Goal: Information Seeking & Learning: Learn about a topic

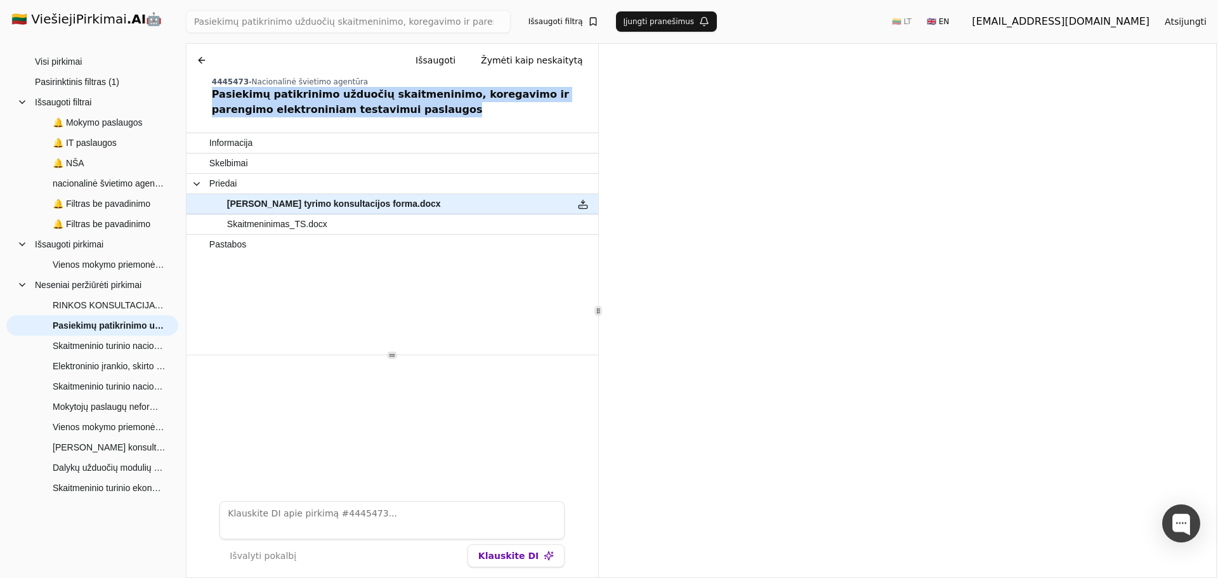
drag, startPoint x: 211, startPoint y: 95, endPoint x: 374, endPoint y: 110, distance: 163.8
click at [374, 110] on div "Pasiekimų patikrinimo užduočių skaitmeninimo, koregavimo ir parengimo elektroni…" at bounding box center [402, 102] width 381 height 30
copy div "Pasiekimų patikrinimo užduočių skaitmeninimo, koregavimo ir parengimo elektroni…"
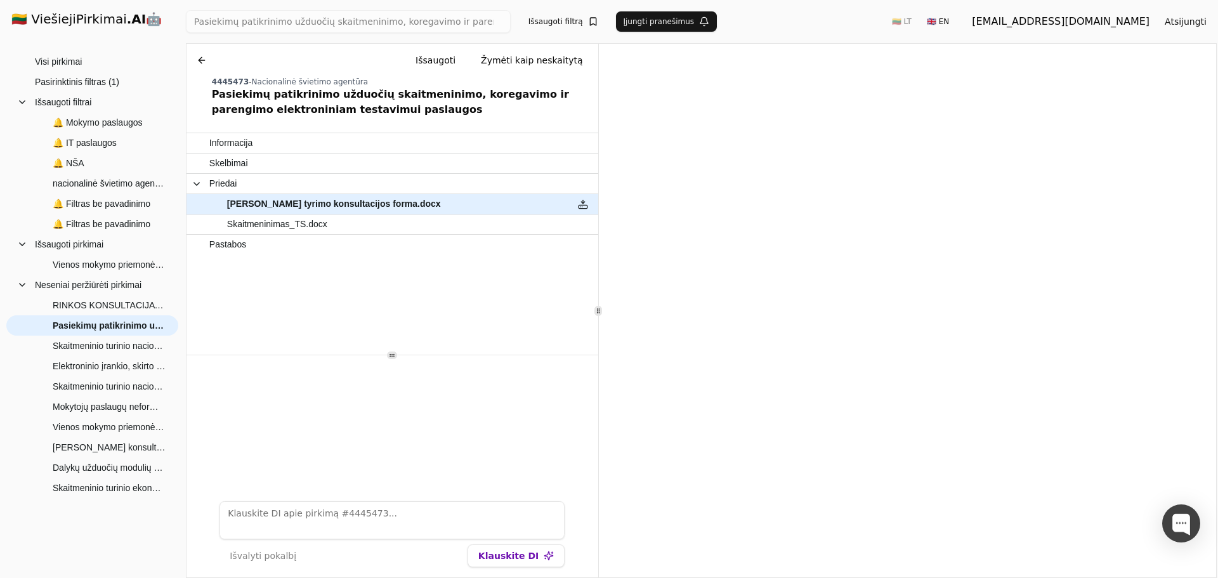
click at [202, 59] on button at bounding box center [202, 60] width 20 height 23
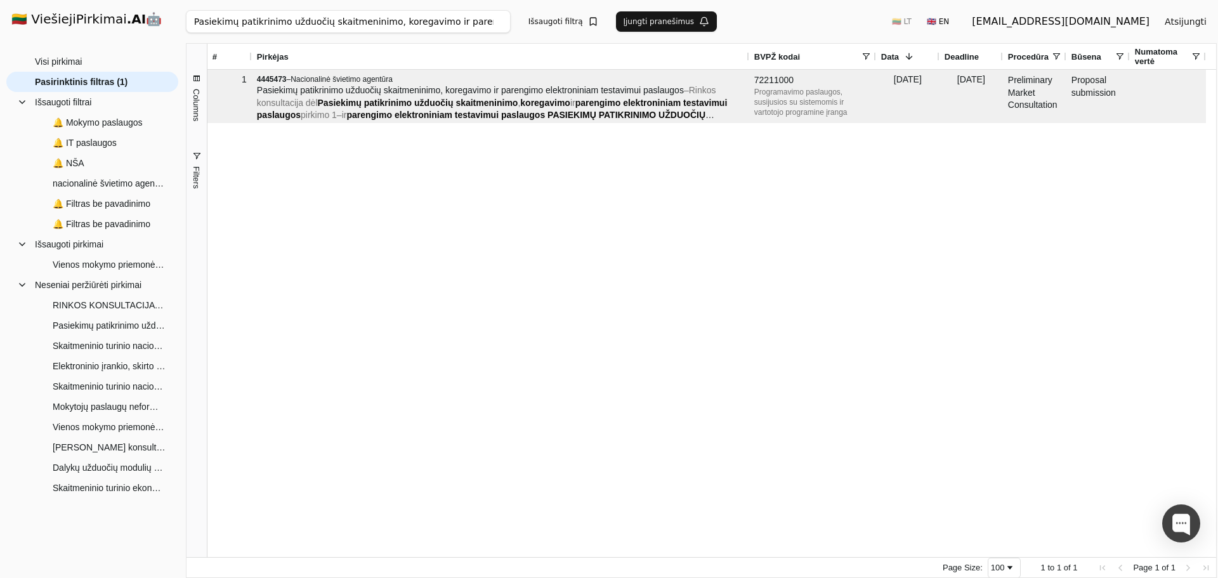
click at [232, 23] on input "Pasiekimų patikrinimo užduočių skaitmeninimo, koregavimo ir parengimo elektroni…" at bounding box center [348, 21] width 325 height 23
click button "Ieškoti" at bounding box center [0, 0] width 0 height 0
click at [211, 20] on input "Pasiekimų patikrinimo užduočių skaitmeninimo, koregavimo ir parengimo elektroni…" at bounding box center [348, 21] width 325 height 23
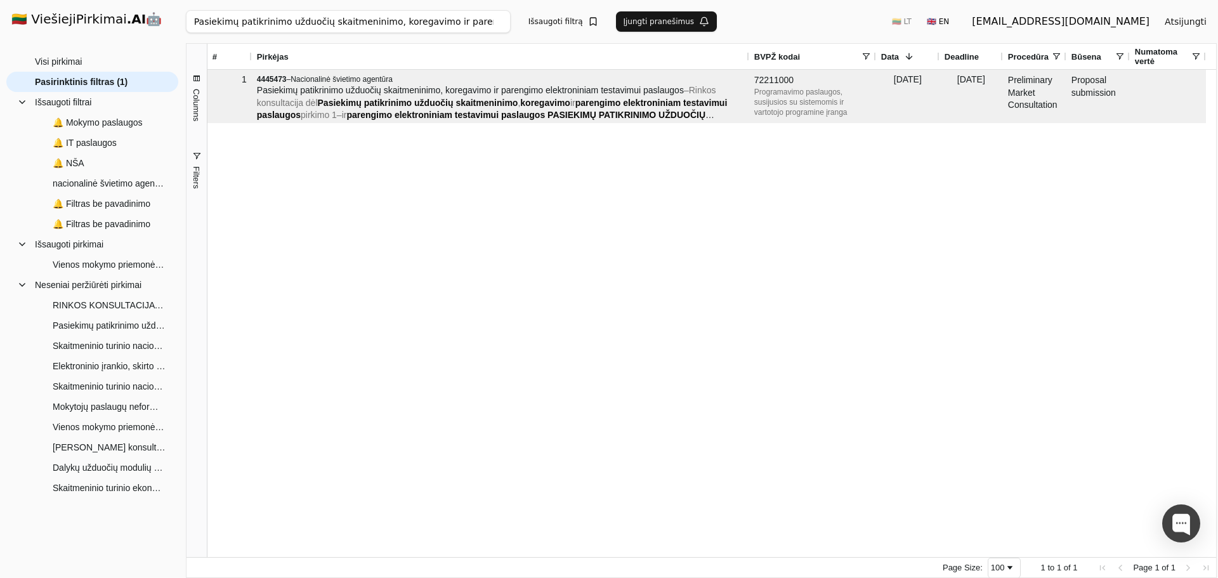
drag, startPoint x: 202, startPoint y: 23, endPoint x: 157, endPoint y: 23, distance: 44.4
click at [157, 23] on div "🇱🇹 ViešiejiPirkimai .AI 🤖 guviesieji@gmail.com Atsijungti Group Visi pirkimai N…" at bounding box center [609, 289] width 1218 height 578
click at [245, 23] on input "Pasiekimų patikrinimo užduočių skaitmeninimo, koregavimo ir parengimo elektroni…" at bounding box center [348, 21] width 325 height 23
click at [315, 23] on input "Pasiekimų patikrinimo užduočių skaitmeninimo, koregavimo ir parengimo elektroni…" at bounding box center [348, 21] width 325 height 23
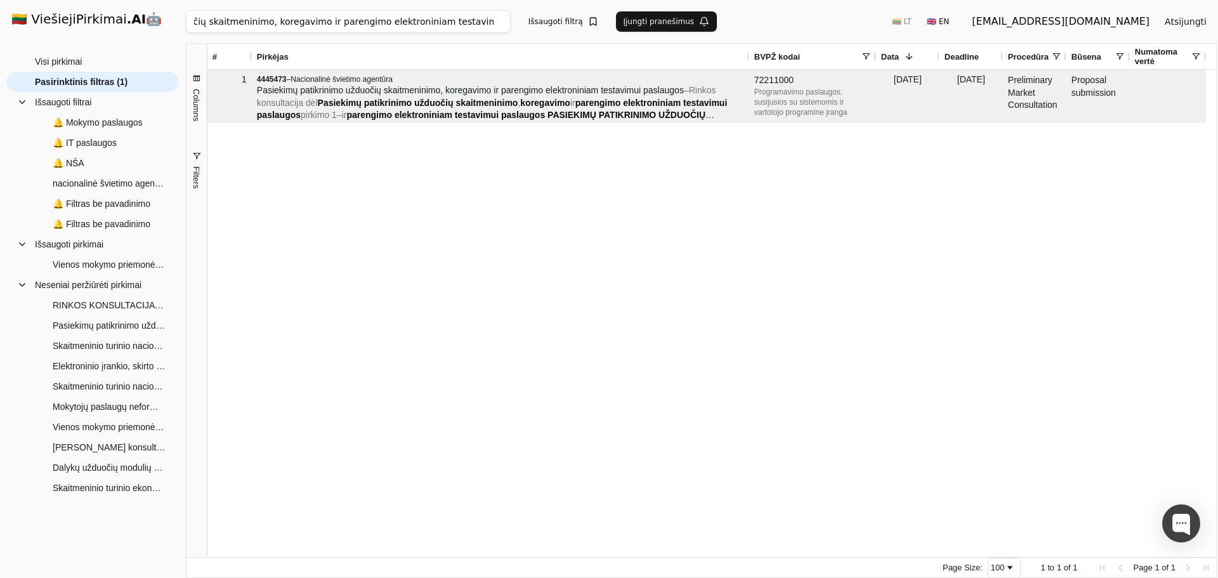
drag, startPoint x: 317, startPoint y: 22, endPoint x: 574, endPoint y: 20, distance: 256.3
click at [574, 20] on div "Pasiekimų patikrinimo užduočių skaitmeninimo, koregavimo ir parengimo elektroni…" at bounding box center [701, 21] width 1031 height 43
type input "Pasiekimų patikrinimo užduočių"
click button "Ieškoti" at bounding box center [0, 0] width 0 height 0
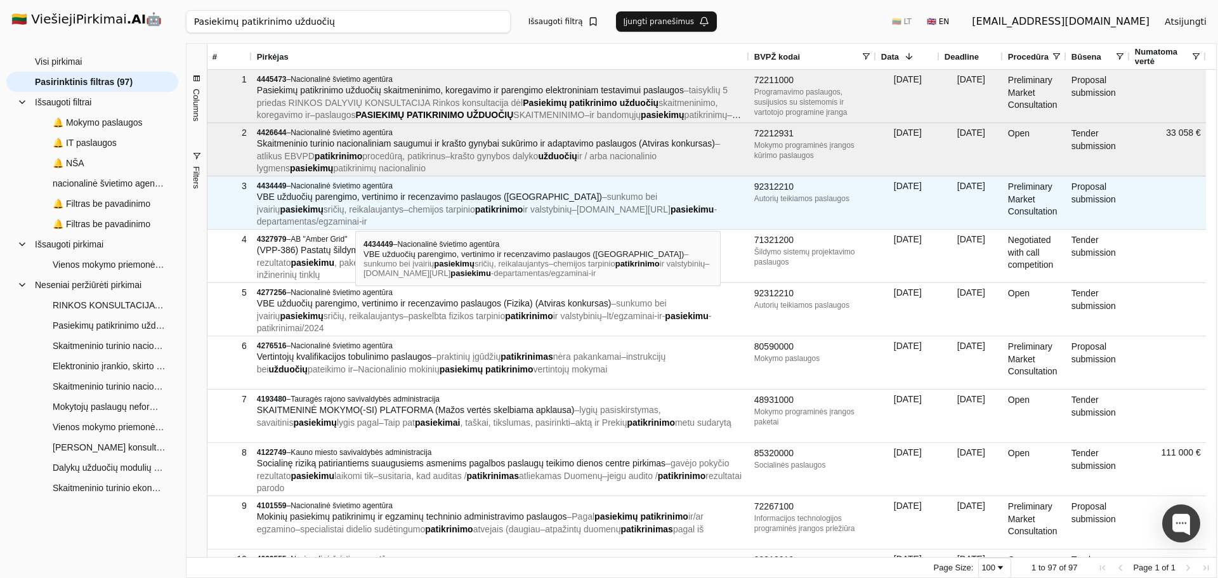
scroll to position [127, 0]
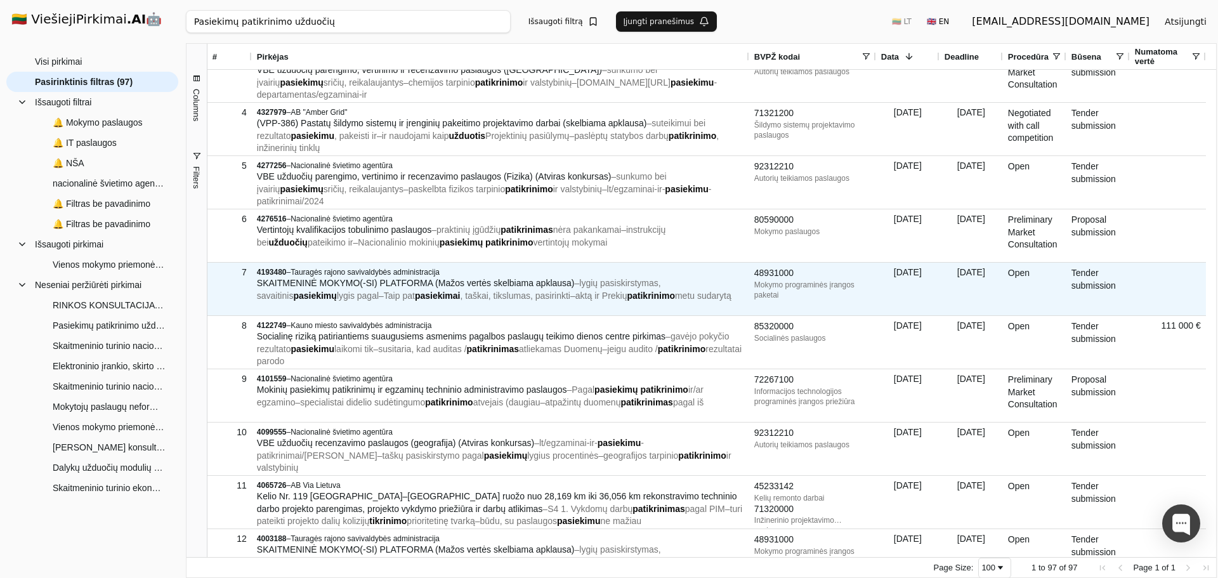
drag, startPoint x: 409, startPoint y: 284, endPoint x: 218, endPoint y: 345, distance: 200.5
click at [218, 345] on div "8" at bounding box center [229, 342] width 44 height 53
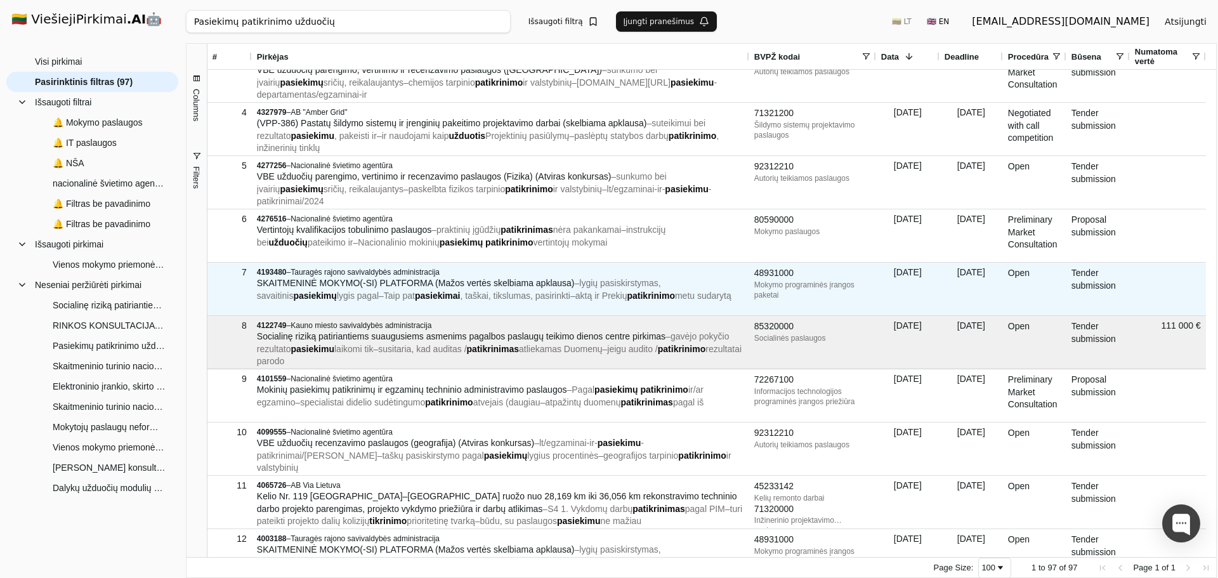
drag, startPoint x: 799, startPoint y: 277, endPoint x: 748, endPoint y: 289, distance: 52.9
click at [748, 289] on div "7 4193480 – Tauragės rajono savivaldybės administracija SKAITMENINĖ MOKYMO(-SI)…" at bounding box center [706, 289] width 999 height 53
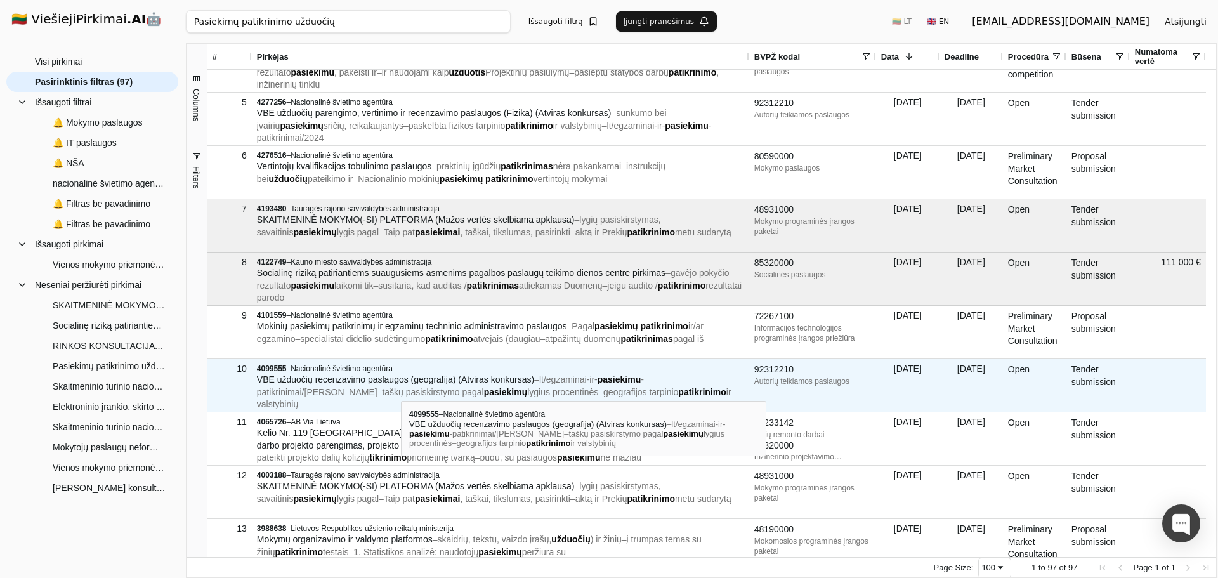
scroll to position [254, 0]
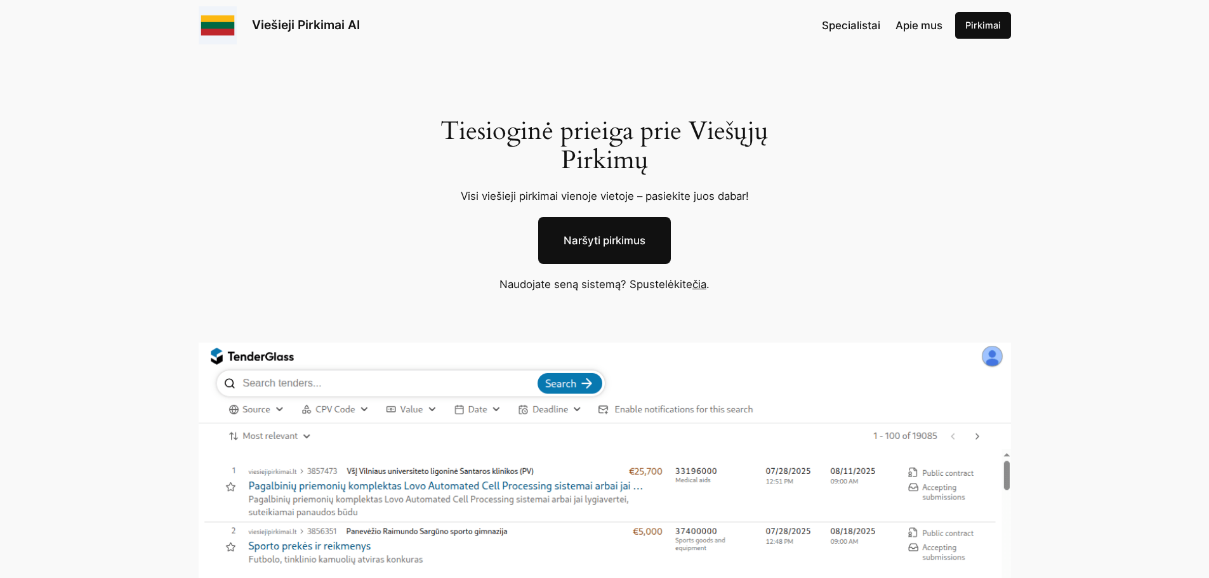
click at [702, 285] on link "čia" at bounding box center [699, 284] width 14 height 13
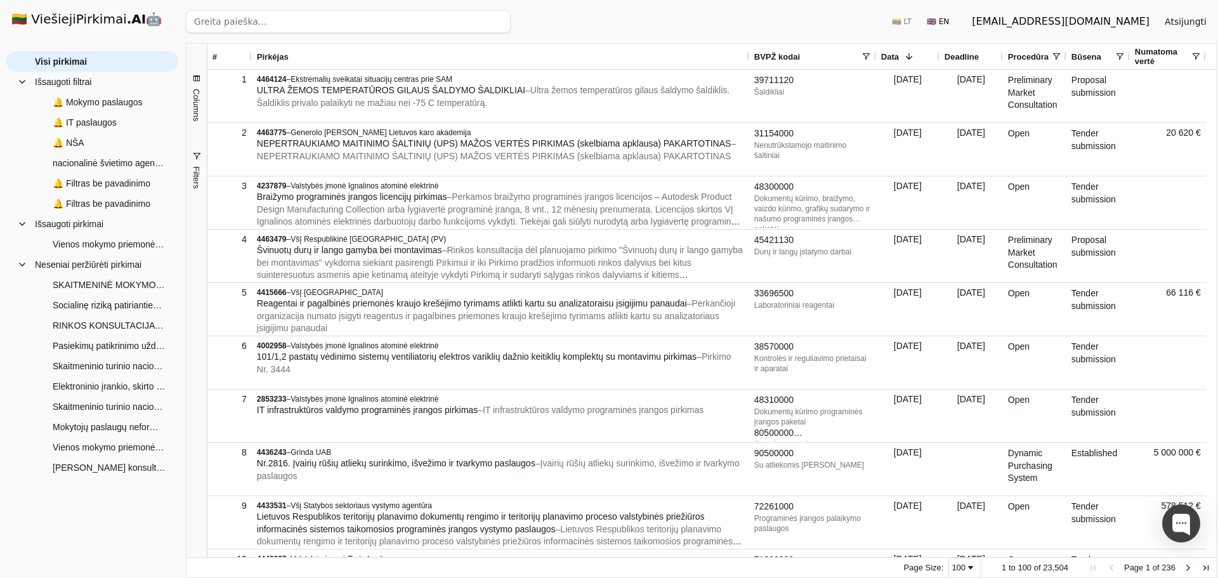
click at [786, 60] on span "BVPŽ kodai" at bounding box center [777, 57] width 46 height 10
click at [866, 56] on span at bounding box center [866, 56] width 10 height 10
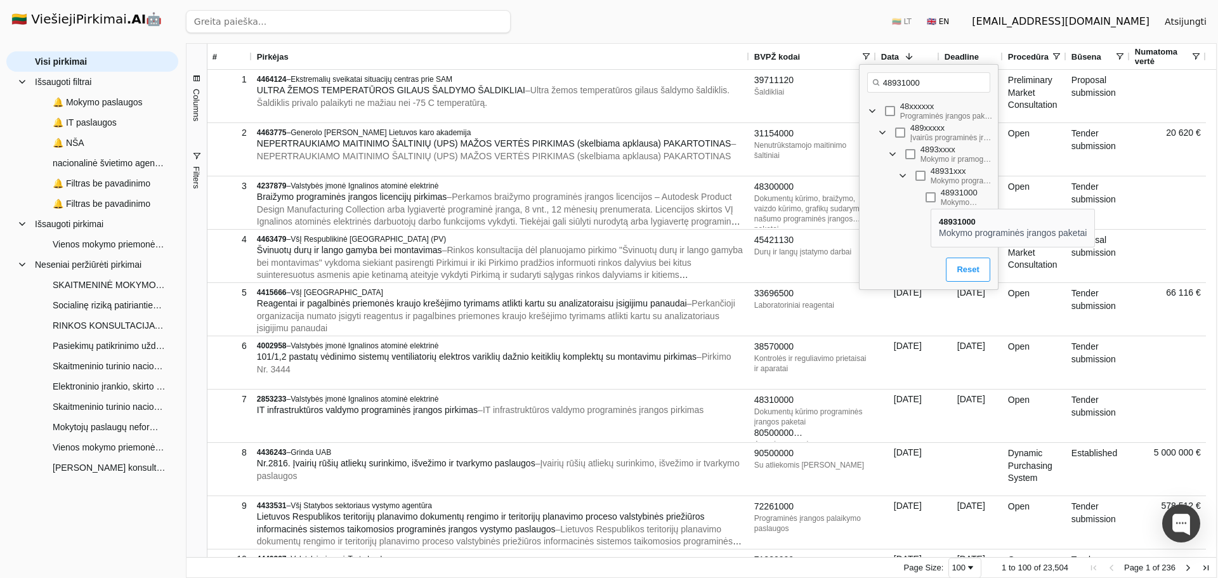
type input "48931000"
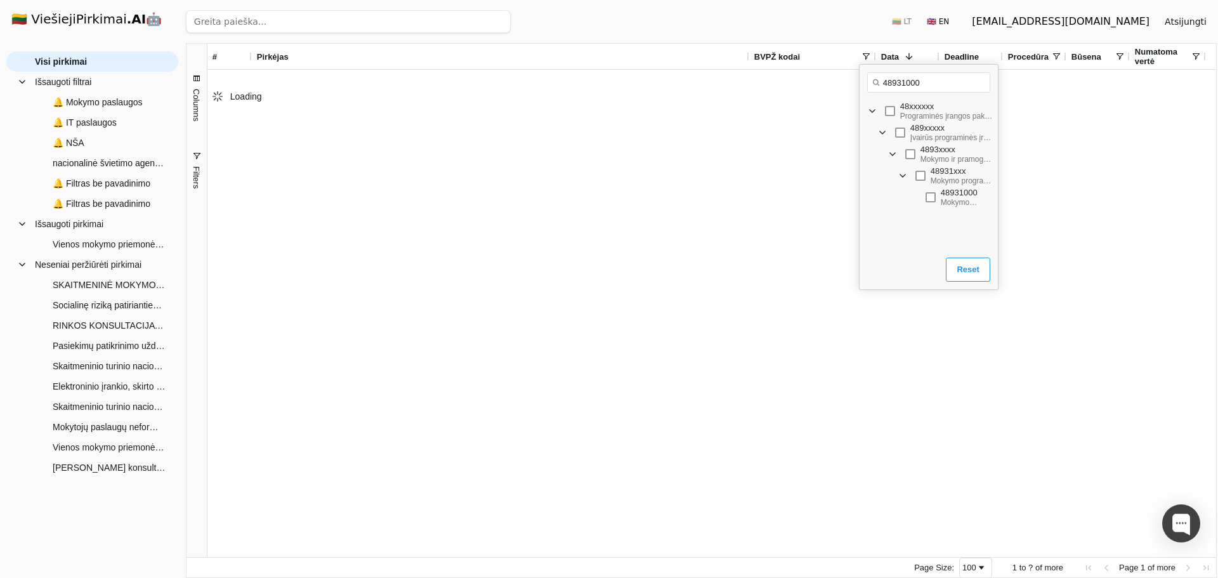
click at [888, 135] on div "489xxxxx Įvairūs programinės įrangos paketai ir kompiuterių sistemos" at bounding box center [929, 133] width 138 height 22
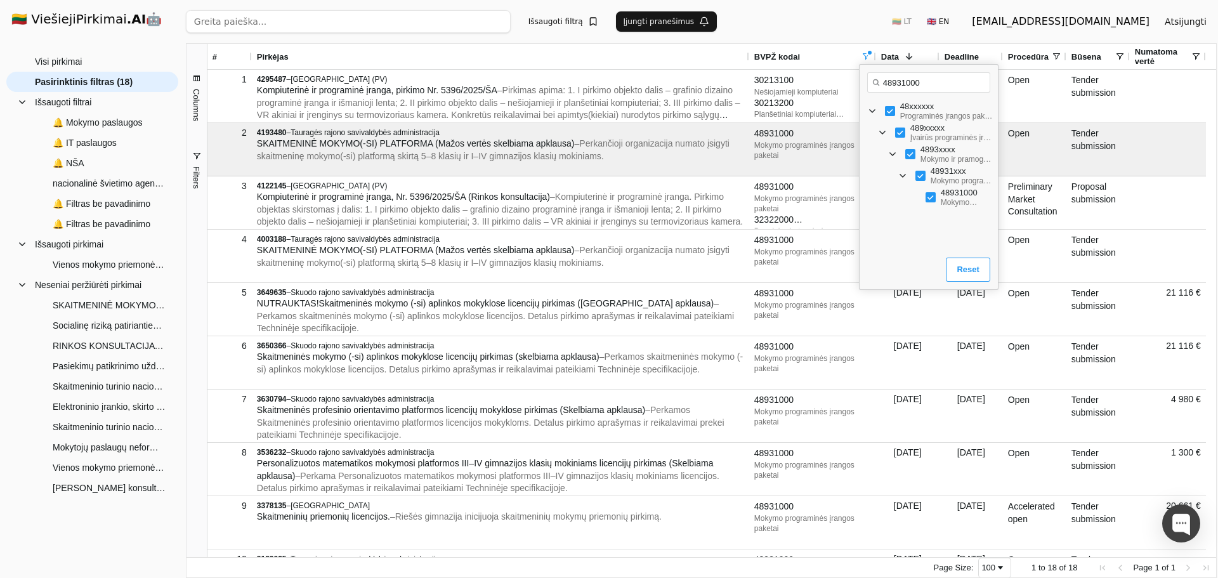
click at [582, 20] on button "Išsaugoti filtrą" at bounding box center [563, 21] width 85 height 20
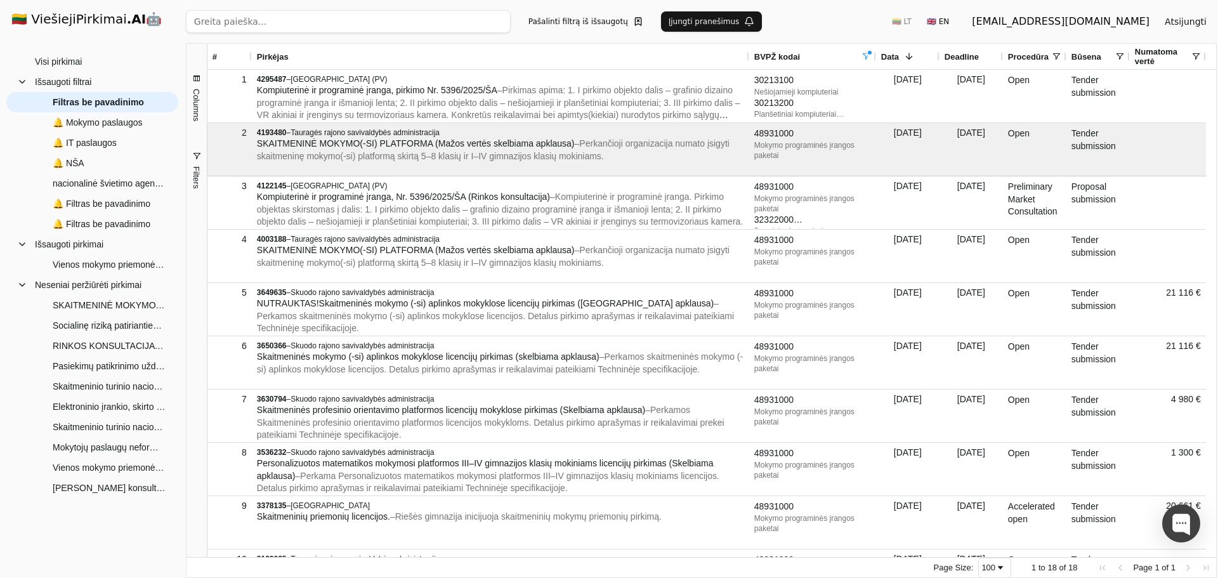
click at [628, 21] on button "Pašalinti filtrą iš išsaugotų" at bounding box center [586, 21] width 130 height 20
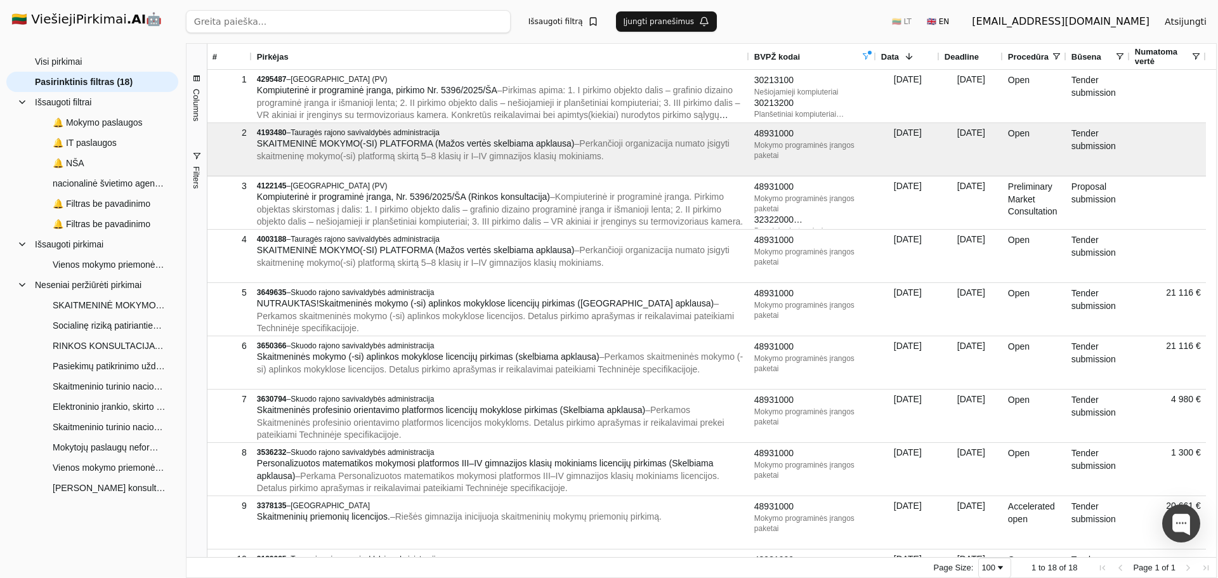
click at [386, 24] on input "search" at bounding box center [348, 21] width 325 height 23
click at [569, 20] on button "Išsaugoti filtrą" at bounding box center [563, 21] width 85 height 20
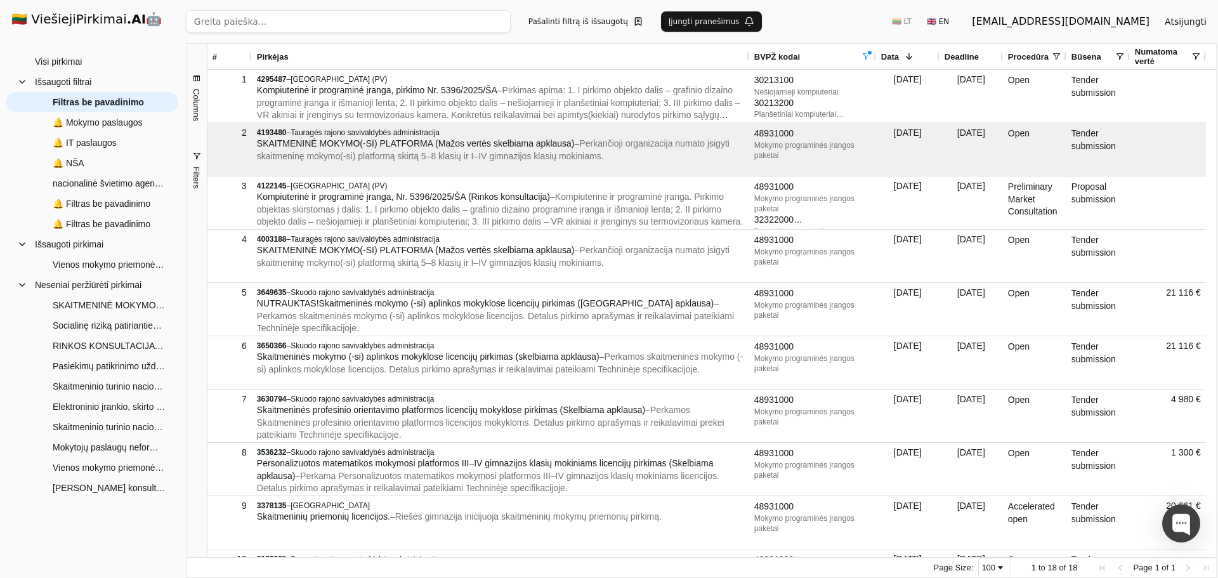
click at [688, 25] on button "Įjungti pranešimus" at bounding box center [712, 21] width 102 height 20
drag, startPoint x: 121, startPoint y: 103, endPoint x: 108, endPoint y: 100, distance: 12.6
click at [108, 100] on span "🔔 Filtras be pavadinimo" at bounding box center [105, 102] width 105 height 19
click at [118, 100] on span "🔔 Filtras be pavadinimo" at bounding box center [105, 102] width 105 height 19
click at [138, 102] on span "🔔 Filtras be pavadinimo" at bounding box center [105, 102] width 105 height 19
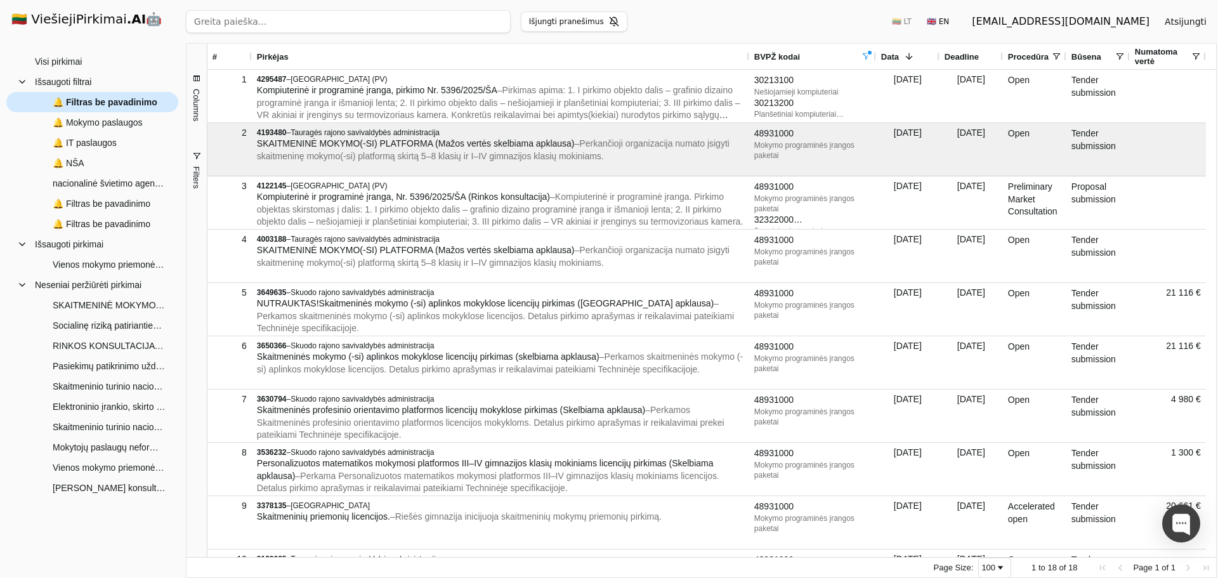
click at [69, 101] on span "🔔 Filtras be pavadinimo" at bounding box center [105, 102] width 105 height 19
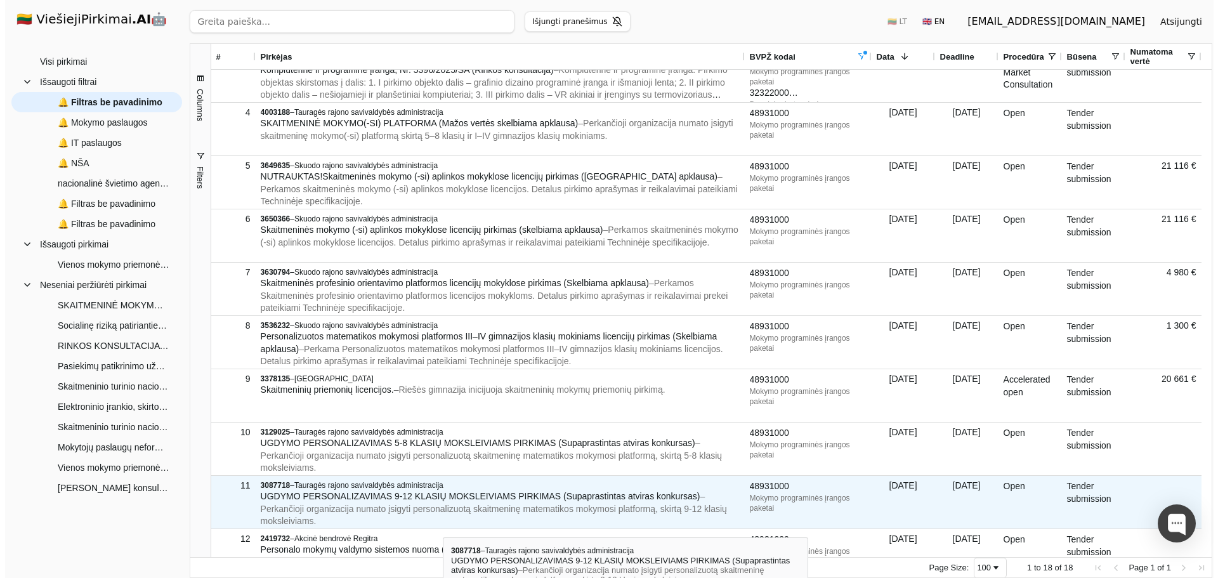
scroll to position [254, 0]
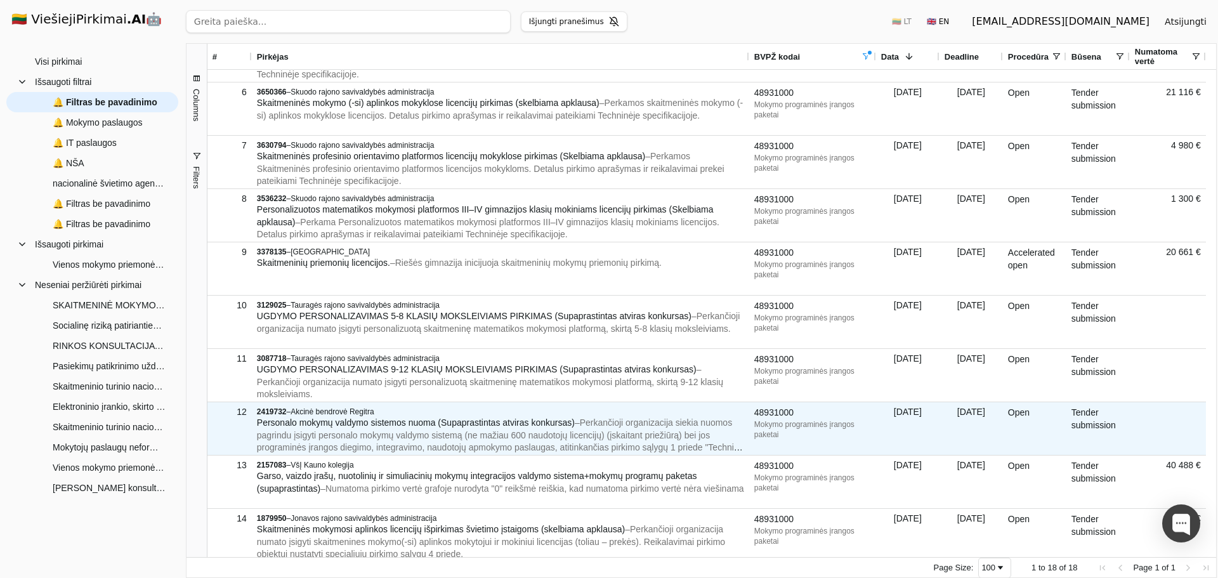
click at [424, 433] on span "– Perkančioji organizacija siekia nuomos pagrindu įsigyti personalo mokymų vald…" at bounding box center [500, 441] width 487 height 48
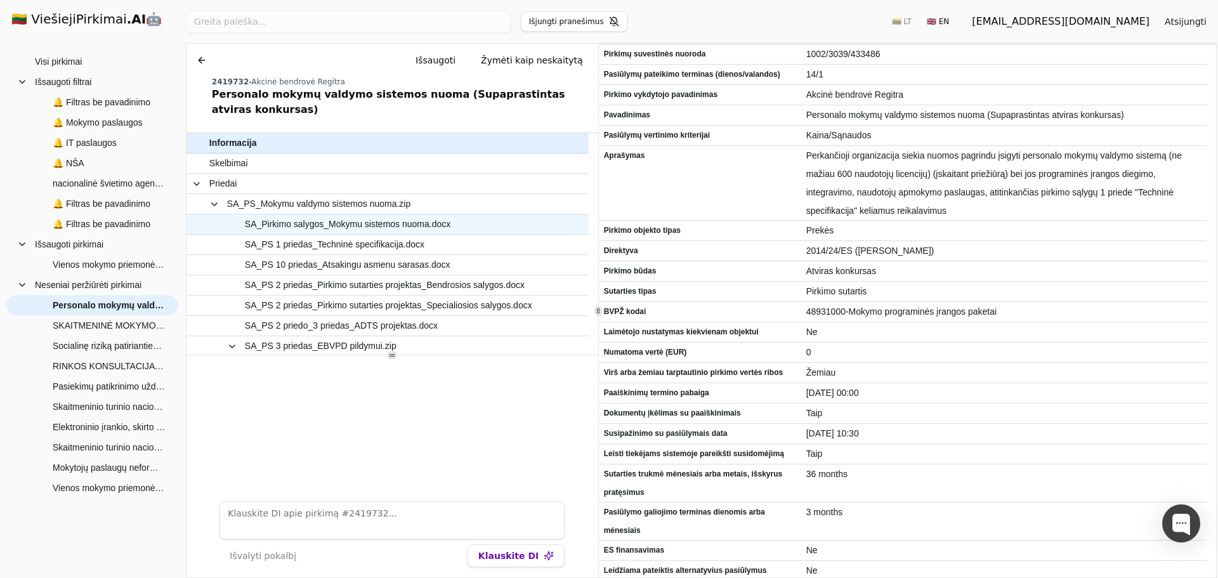
click at [360, 215] on span "SA_Pirkimo salygos_Mokymu sistemos nuoma.docx" at bounding box center [348, 224] width 206 height 18
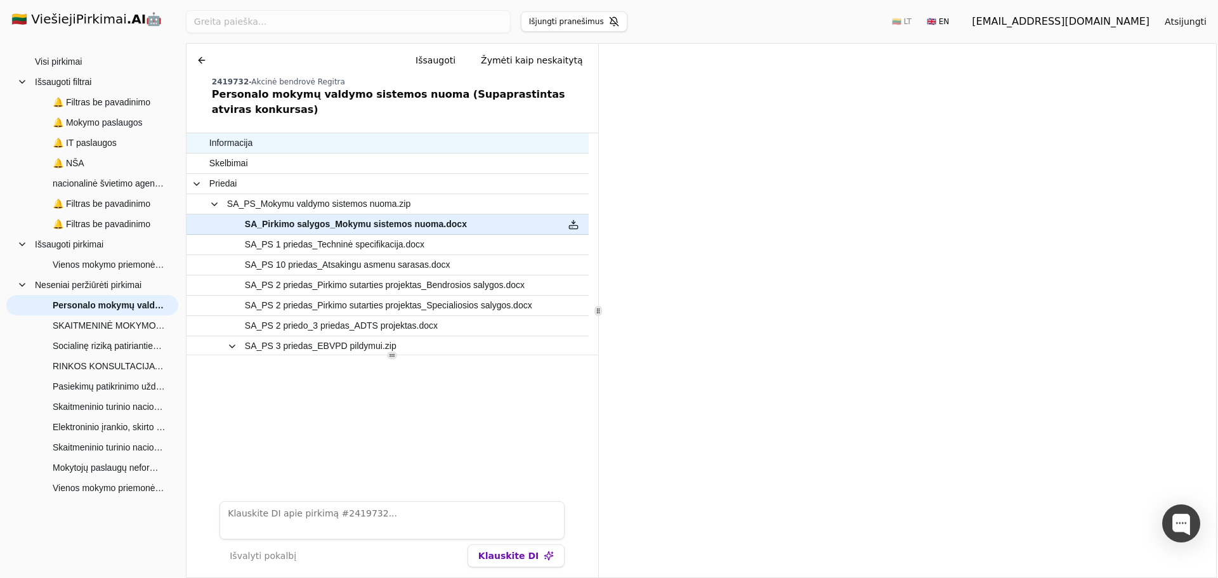
click at [255, 134] on span "Informacija" at bounding box center [381, 143] width 344 height 18
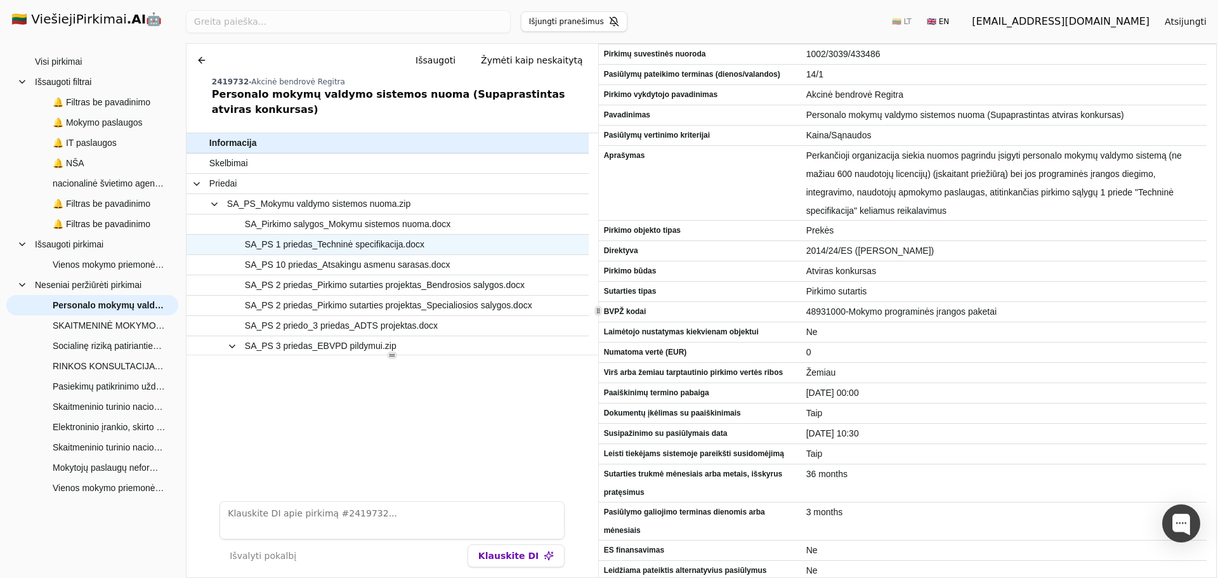
click at [336, 235] on span "SA_PS 1 priedas_Techninė specifikacija.docx" at bounding box center [335, 244] width 180 height 18
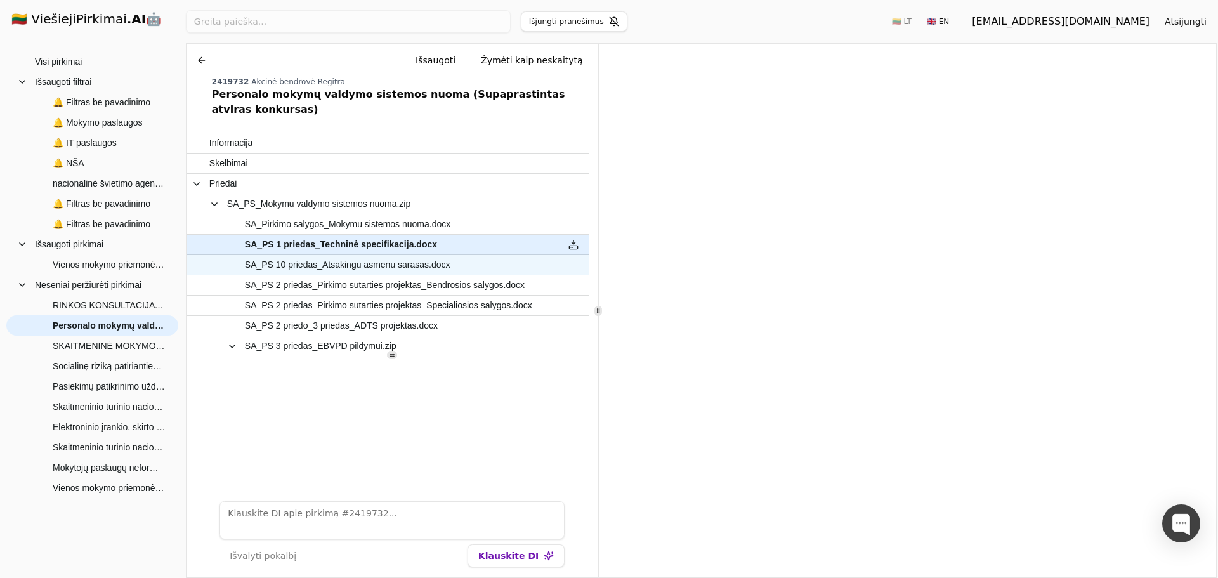
click at [391, 256] on span "SA_PS 10 priedas_Atsakingu asmenu sarasas.docx" at bounding box center [348, 265] width 206 height 18
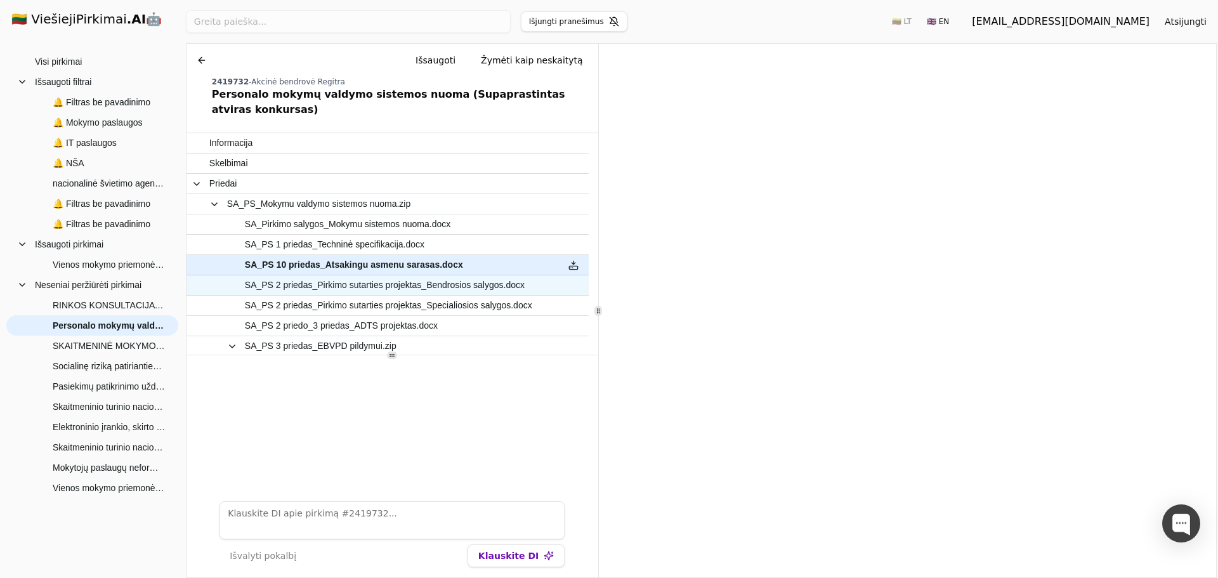
click at [390, 276] on span "SA_PS 2 priedas_Pirkimo sutarties projektas_Bendrosios salygos.docx" at bounding box center [385, 285] width 280 height 18
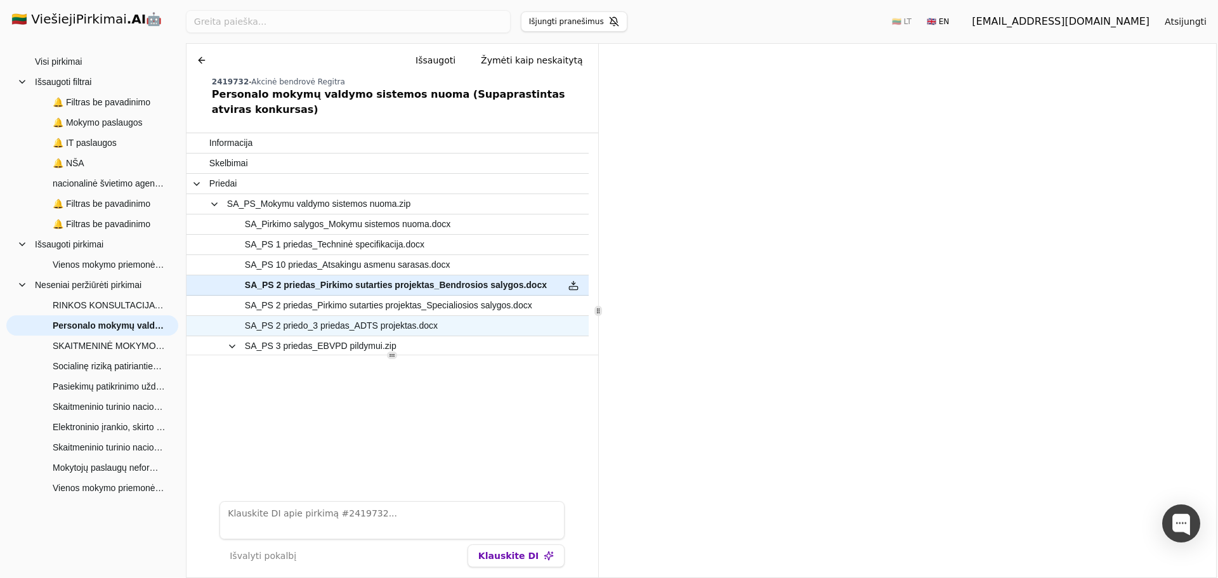
click at [377, 317] on span "SA_PS 2 priedo_3 priedas_ADTS projektas.docx" at bounding box center [341, 326] width 193 height 18
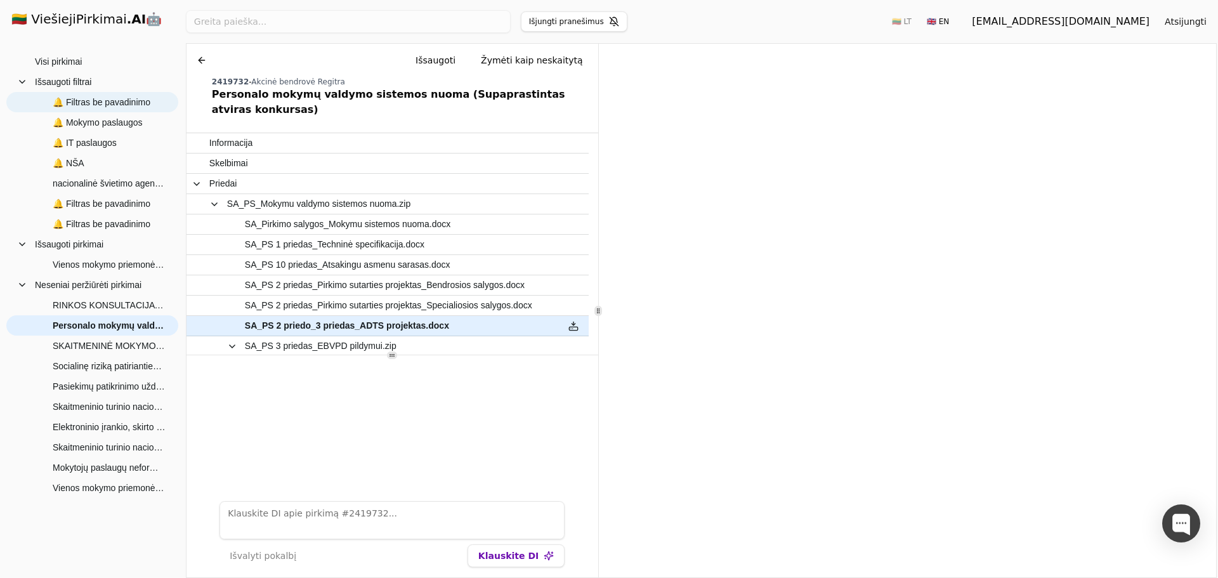
click at [119, 103] on span "🔔 Filtras be pavadinimo" at bounding box center [102, 102] width 98 height 19
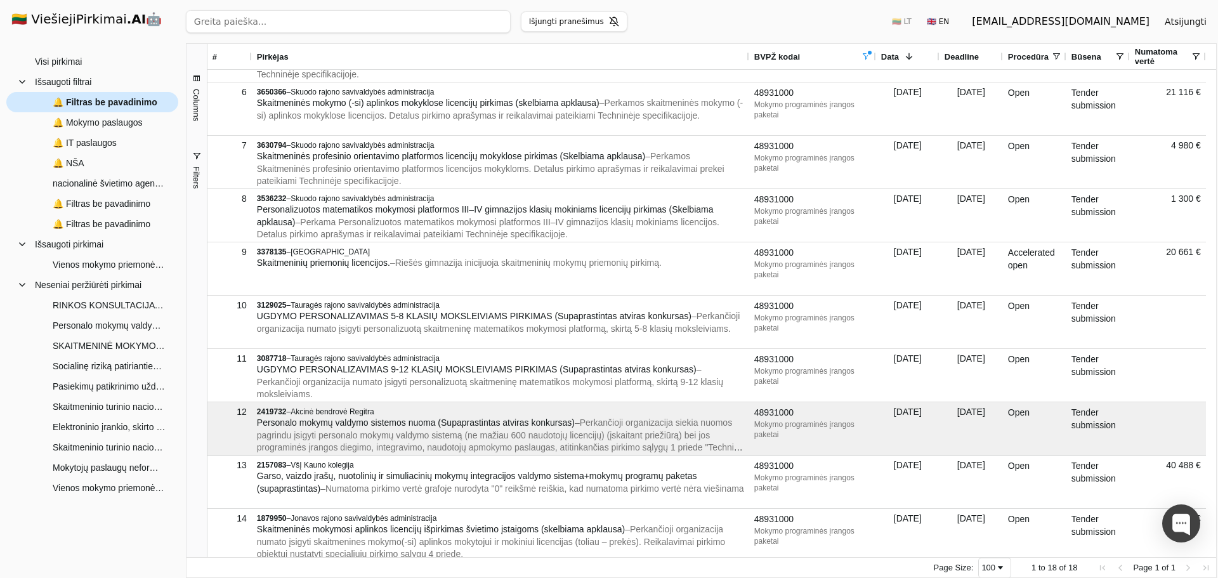
click at [74, 102] on span "🔔 Filtras be pavadinimo" at bounding box center [105, 102] width 105 height 19
click at [57, 103] on span "🔔 Filtras be pavadinimo" at bounding box center [105, 102] width 105 height 19
click at [115, 102] on span "🔔 Filtras be pavadinimo" at bounding box center [105, 102] width 105 height 19
click at [164, 102] on span "🔔 Filtras be pavadinimo" at bounding box center [101, 102] width 133 height 19
click at [174, 102] on div "🔔 Filtras be pavadinimo" at bounding box center [92, 102] width 172 height 20
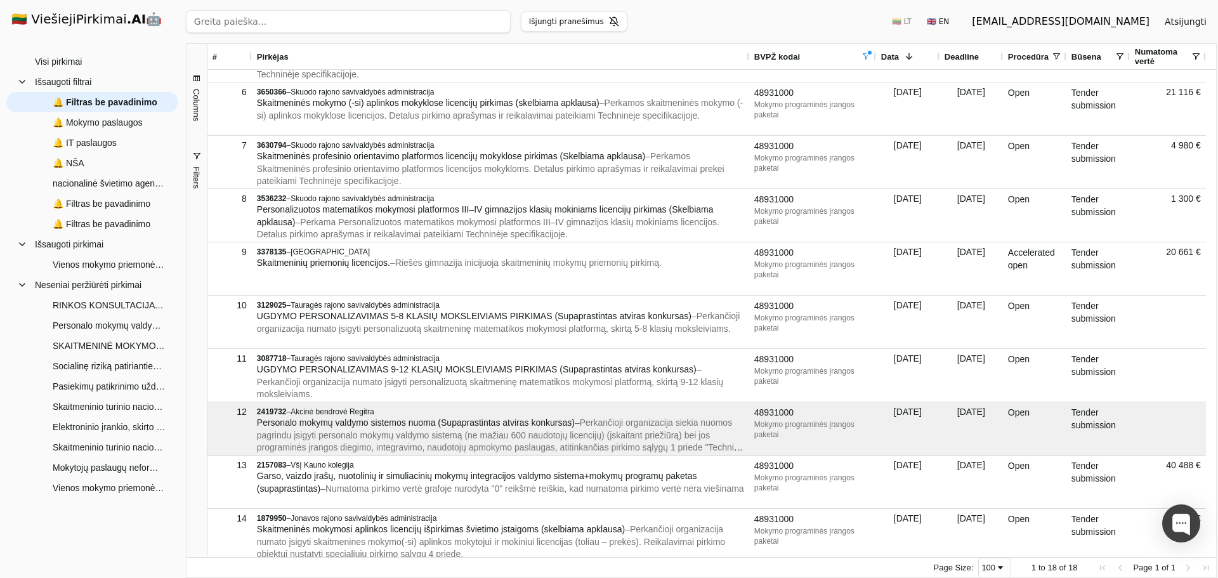
click at [197, 154] on span "button" at bounding box center [197, 156] width 10 height 10
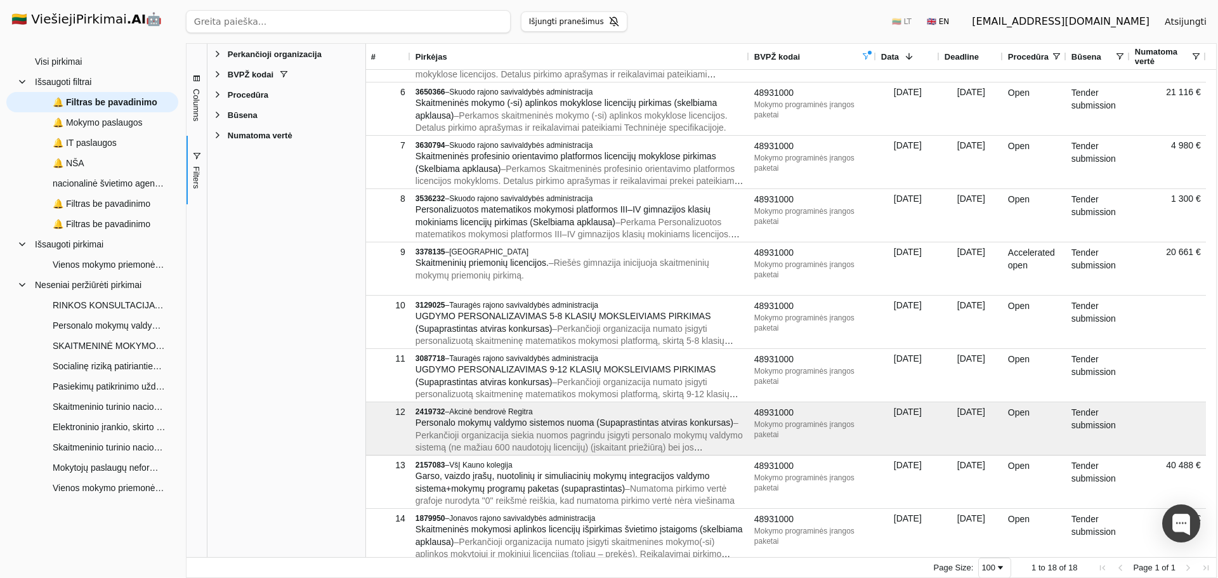
click at [220, 54] on span "Filter List 5 Filters" at bounding box center [218, 54] width 10 height 10
click at [95, 119] on span "🔔 Mokymo paslaugos" at bounding box center [98, 122] width 90 height 19
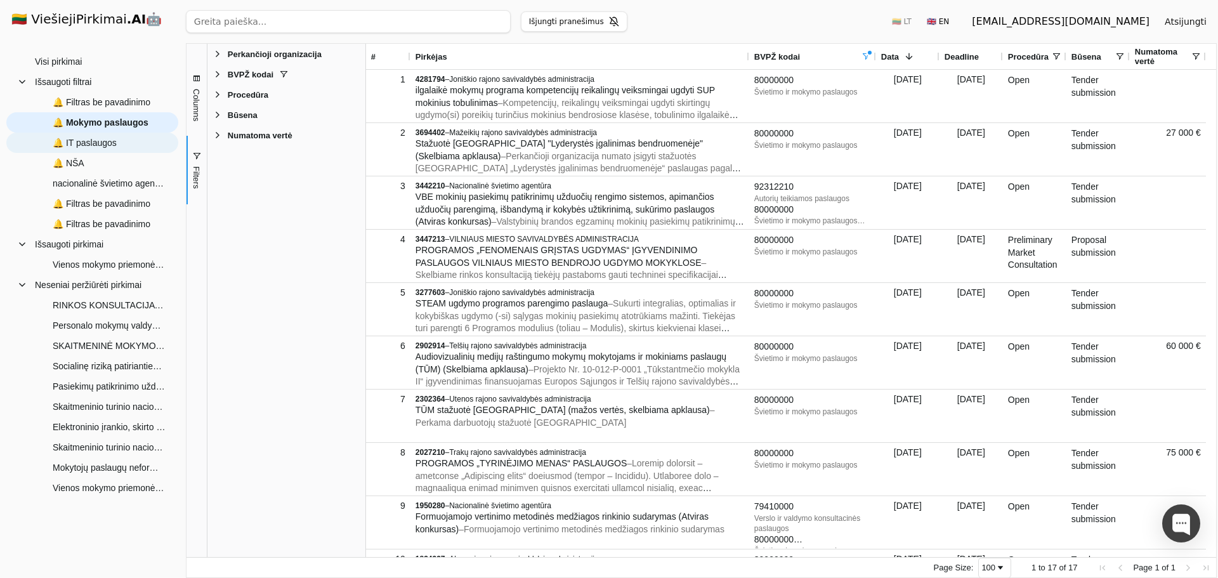
click at [98, 140] on span "🔔 IT paslaugos" at bounding box center [85, 142] width 64 height 19
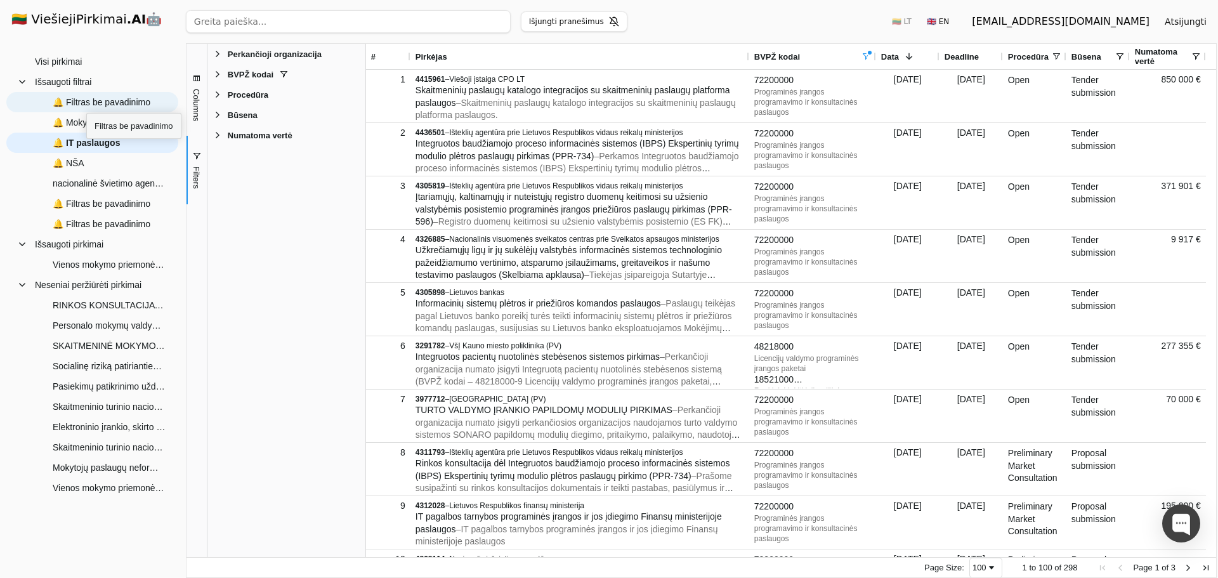
click at [86, 102] on span "🔔 Filtras be pavadinimo" at bounding box center [102, 102] width 98 height 19
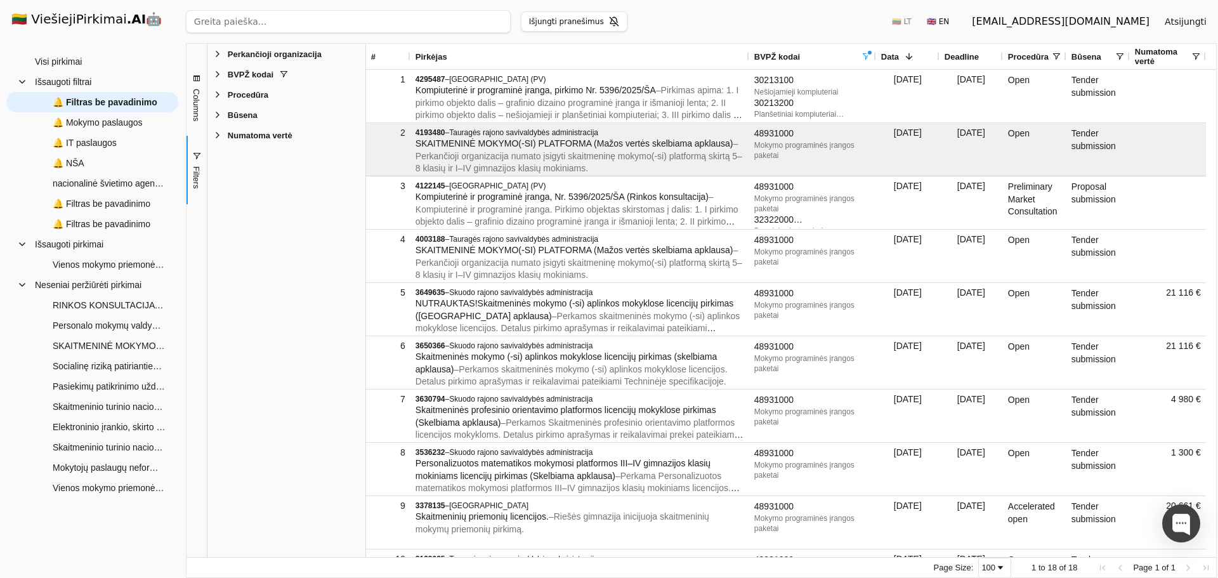
click at [194, 159] on span "button" at bounding box center [197, 156] width 10 height 10
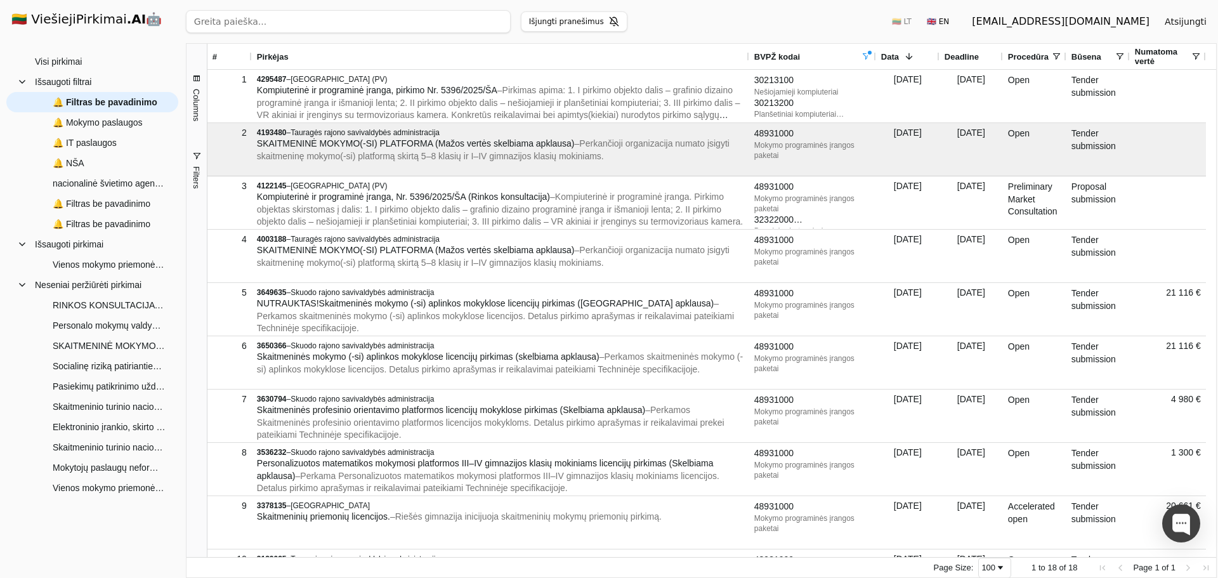
click at [195, 161] on span "button" at bounding box center [197, 156] width 10 height 10
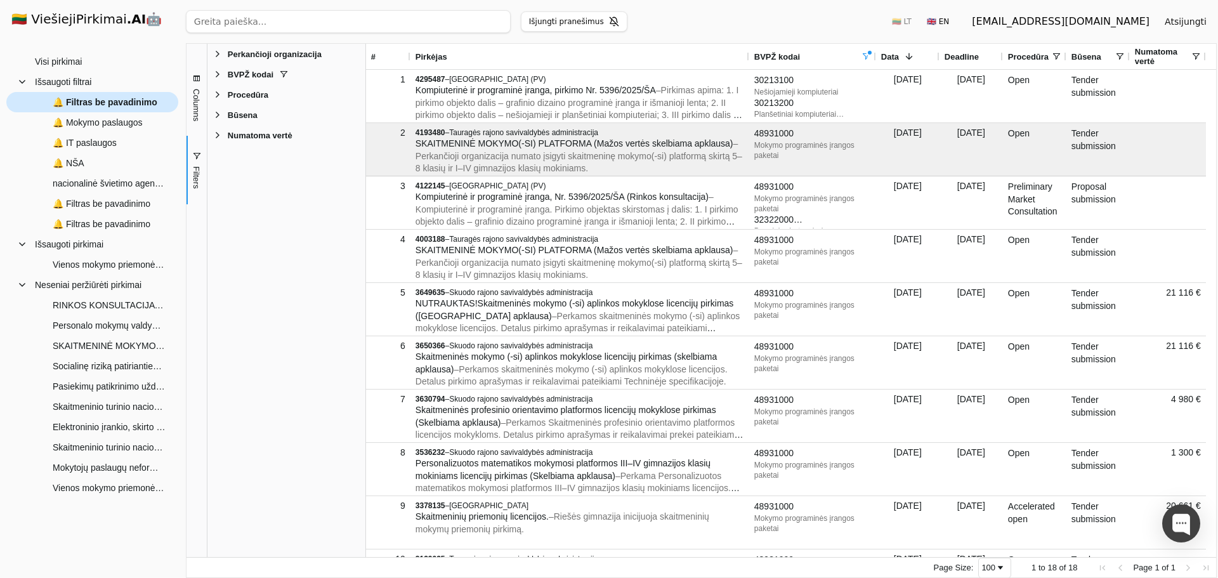
click at [143, 104] on span "🔔 Filtras be pavadinimo" at bounding box center [105, 102] width 105 height 19
click at [137, 103] on span "🔔 Filtras be pavadinimo" at bounding box center [105, 102] width 105 height 19
type input "Mokymų platformos"
click at [234, 189] on div "Perkančioji organizacija Enabled Perkančioji organizacija BVPŽ kodai Enabled BV…" at bounding box center [286, 300] width 158 height 513
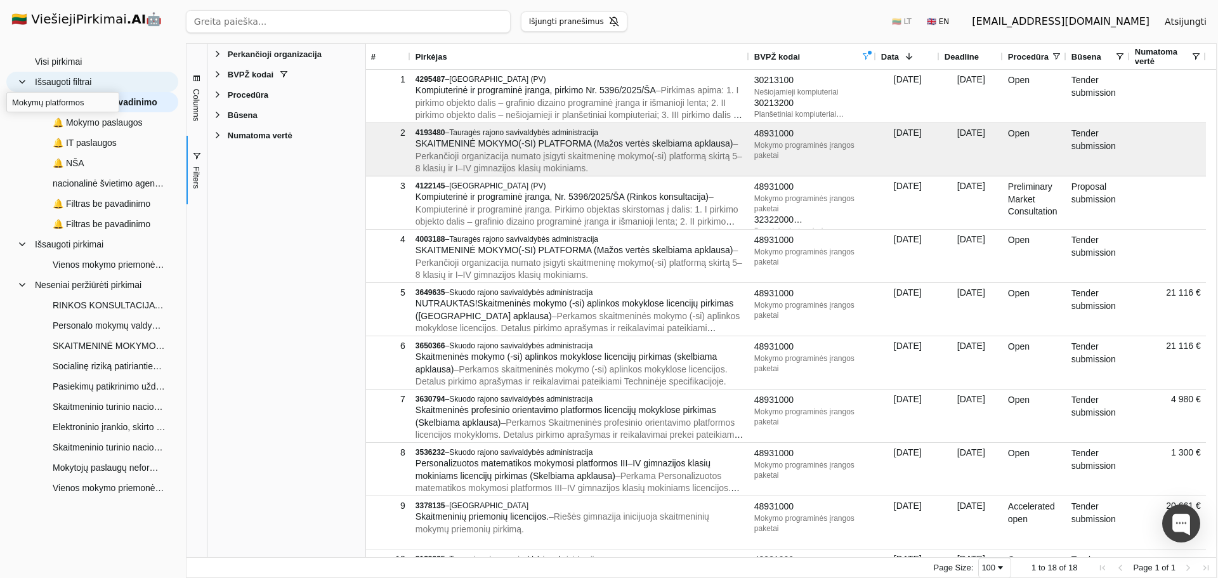
click at [137, 82] on span "Išsaugoti filtrai" at bounding box center [92, 81] width 150 height 19
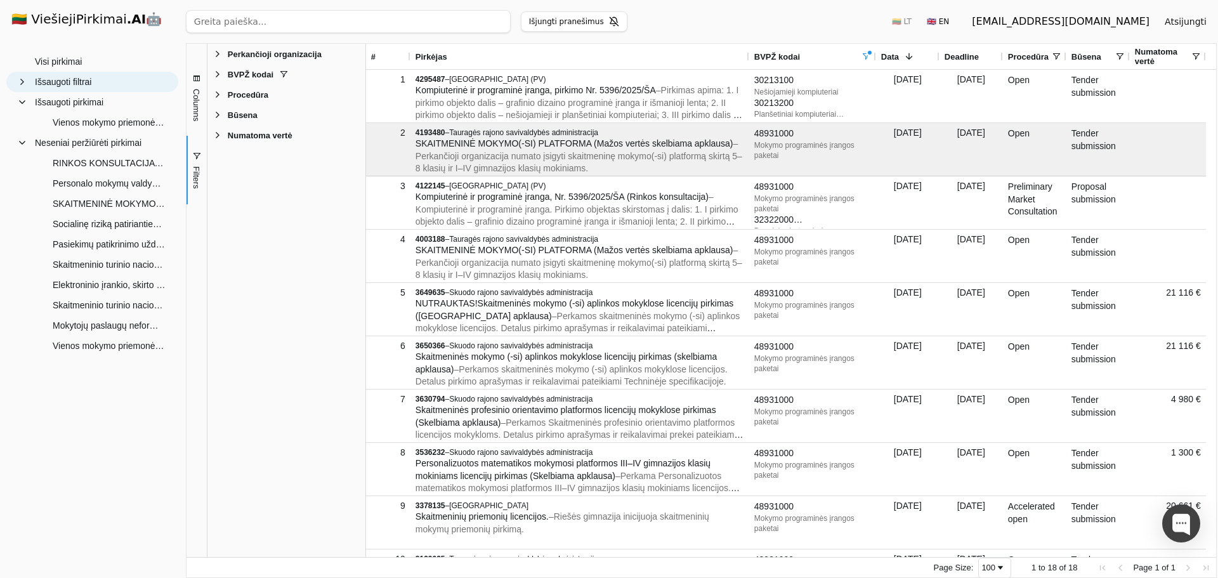
click at [36, 88] on span "Išsaugoti filtrai" at bounding box center [63, 81] width 56 height 19
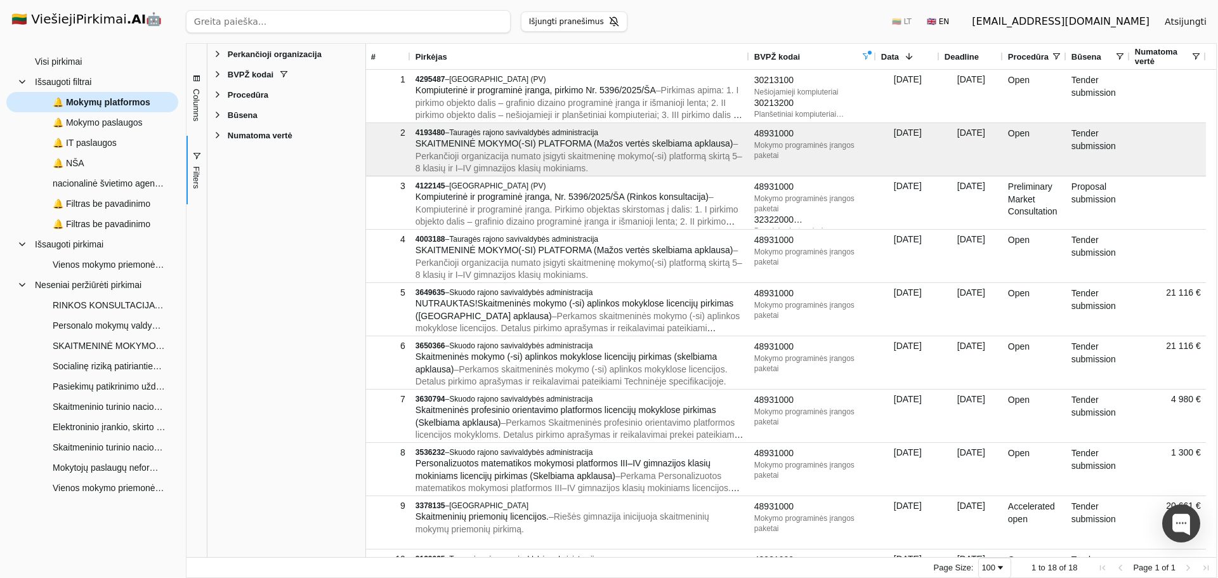
drag, startPoint x: 71, startPoint y: 160, endPoint x: 85, endPoint y: 103, distance: 58.8
click at [85, 103] on div "Visi pirkimai Neseniai peržiūrėti pirkimai SKAITMENINĖ MOKYMO(-SI) PLATFORMA (M…" at bounding box center [92, 274] width 172 height 447
click at [87, 162] on span "🔔 NŠA" at bounding box center [101, 163] width 133 height 19
type input "nacionalinė švietimo agentūra"
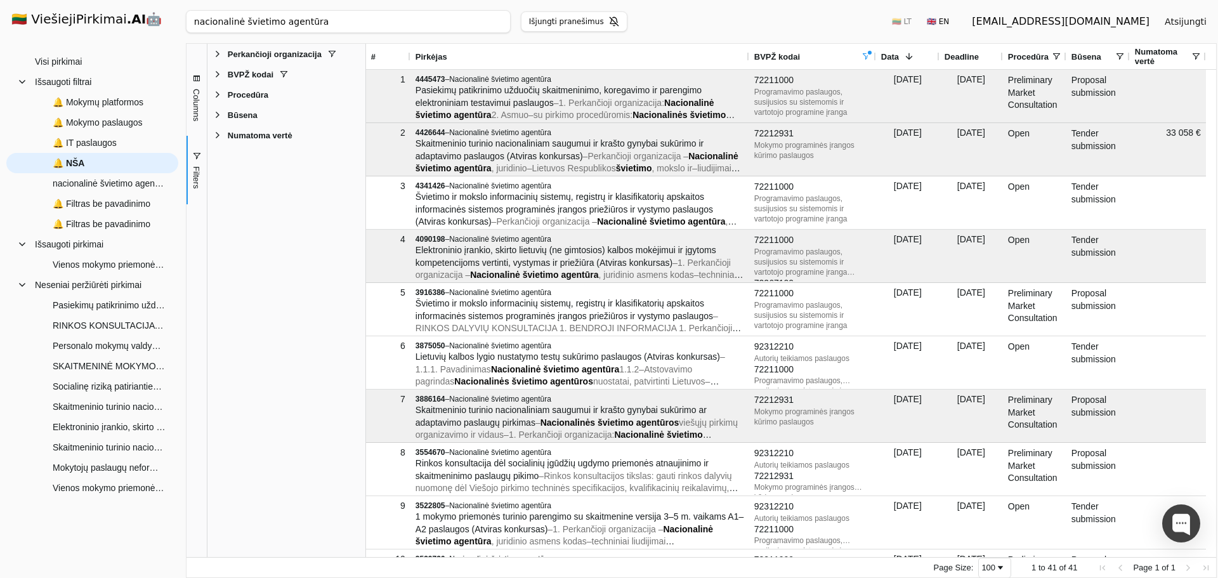
click at [76, 20] on h1 "🇱🇹 ViešiejiPirkimai .AI 🤖" at bounding box center [92, 20] width 182 height 41
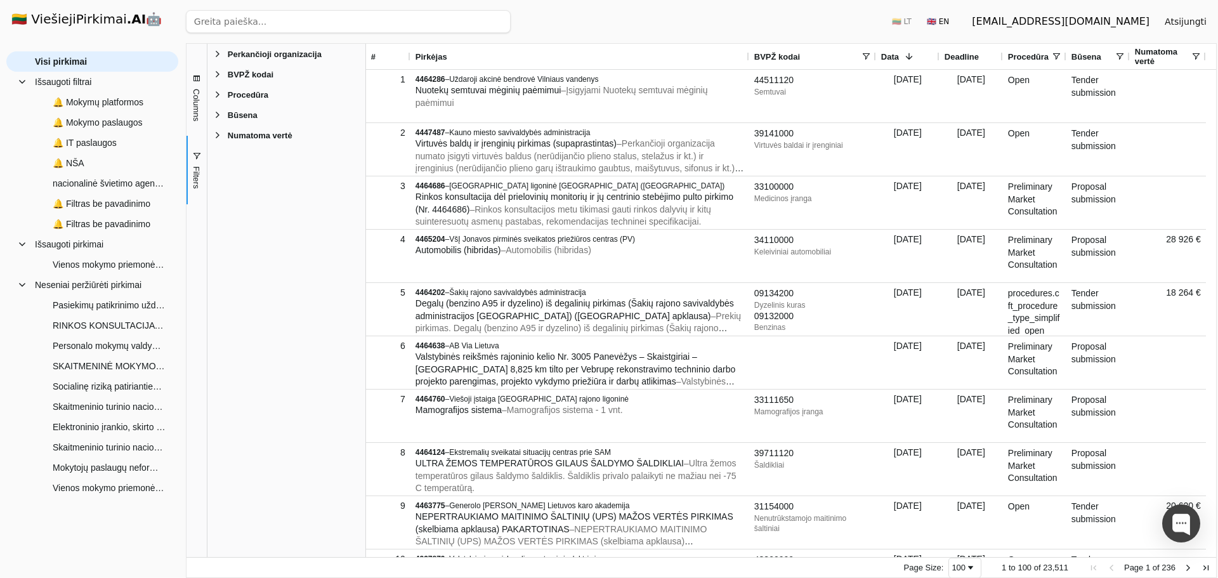
click at [81, 25] on h1 "🇱🇹 ViešiejiPirkimai .AI 🤖" at bounding box center [92, 20] width 182 height 41
click at [134, 18] on h1 "🇱🇹 ViešiejiPirkimai .AI 🤖" at bounding box center [92, 20] width 182 height 41
click at [20, 23] on h1 "🇱🇹 ViešiejiPirkimai .AI 🤖" at bounding box center [92, 20] width 182 height 41
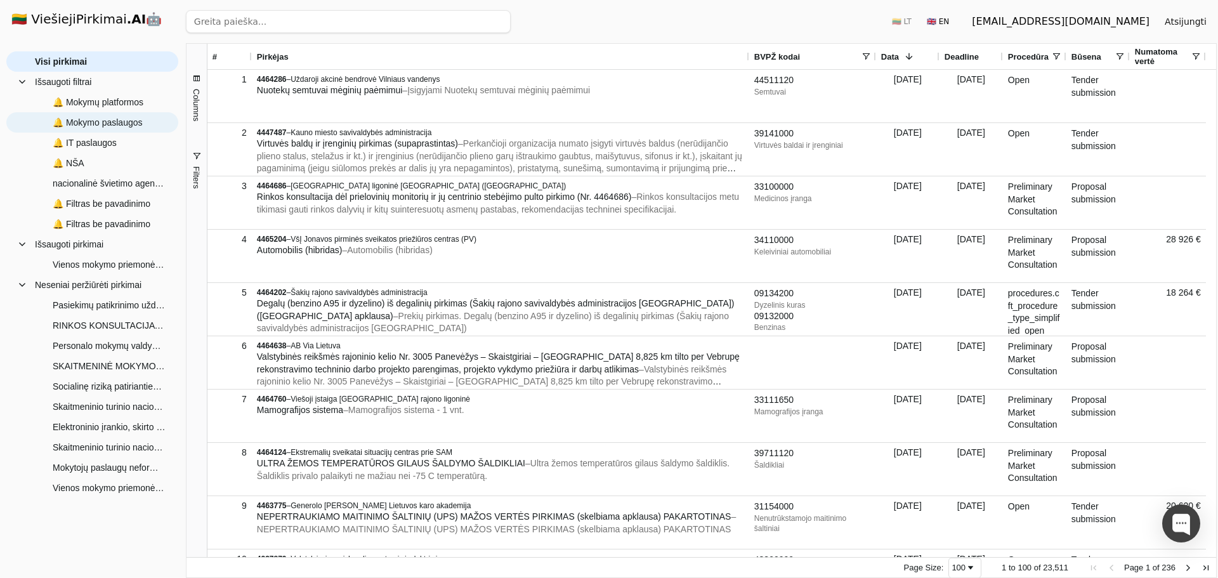
click at [82, 126] on span "🔔 Mokymo paslaugos" at bounding box center [98, 122] width 90 height 19
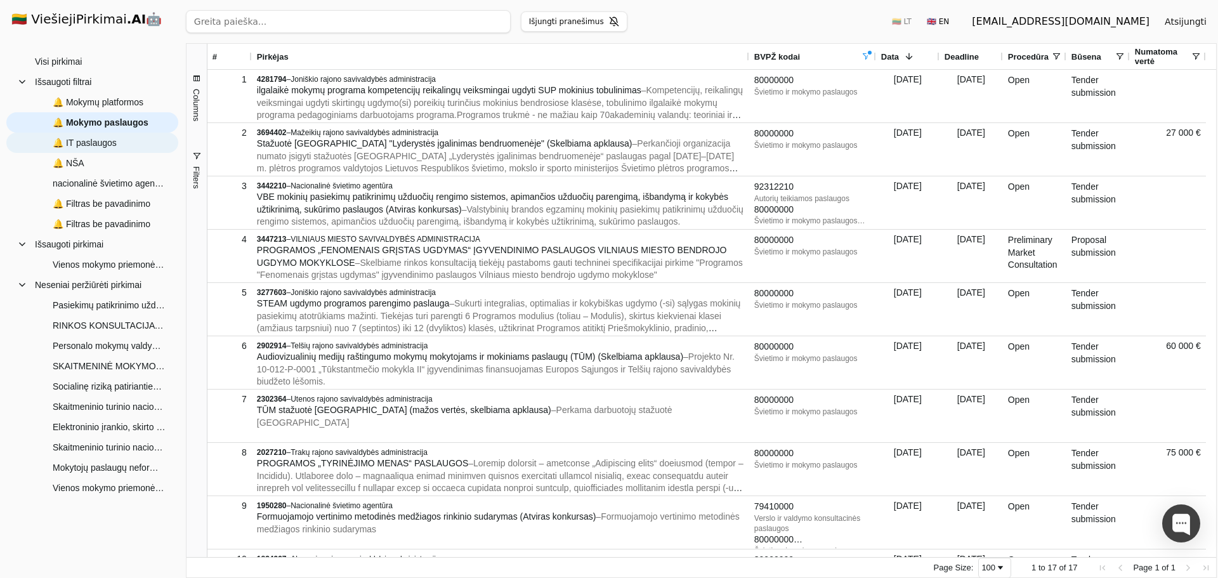
click at [94, 143] on span "🔔 IT paslaugos" at bounding box center [85, 142] width 64 height 19
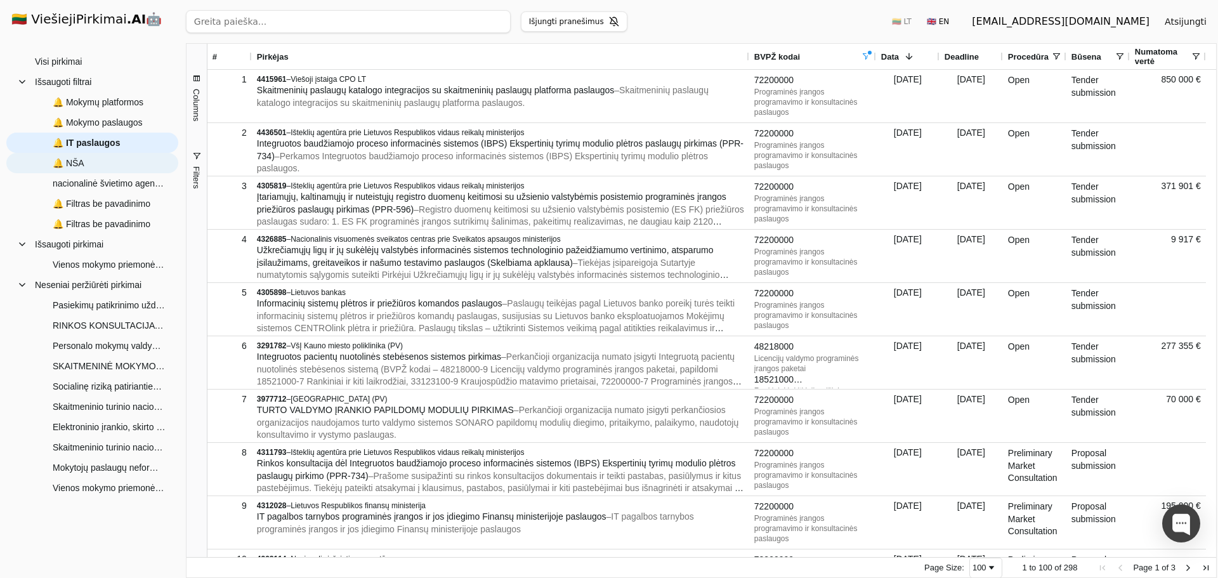
click at [75, 162] on span "🔔 NŠA" at bounding box center [69, 163] width 32 height 19
type input "nacionalinė švietimo agentūra"
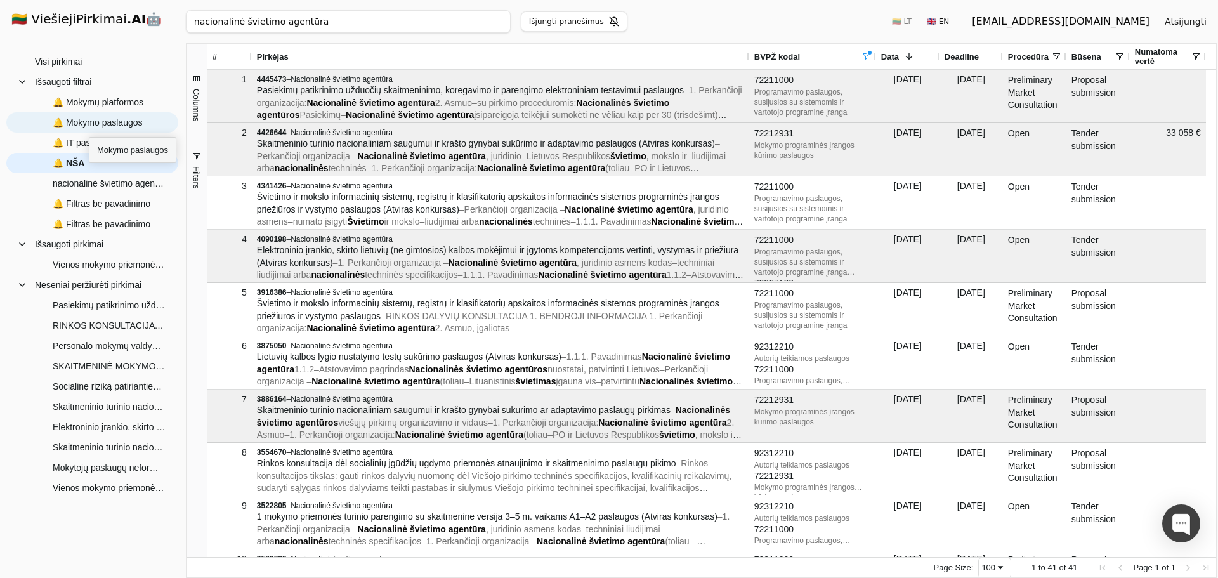
click at [89, 126] on span "🔔 Mokymo paslaugos" at bounding box center [98, 122] width 90 height 19
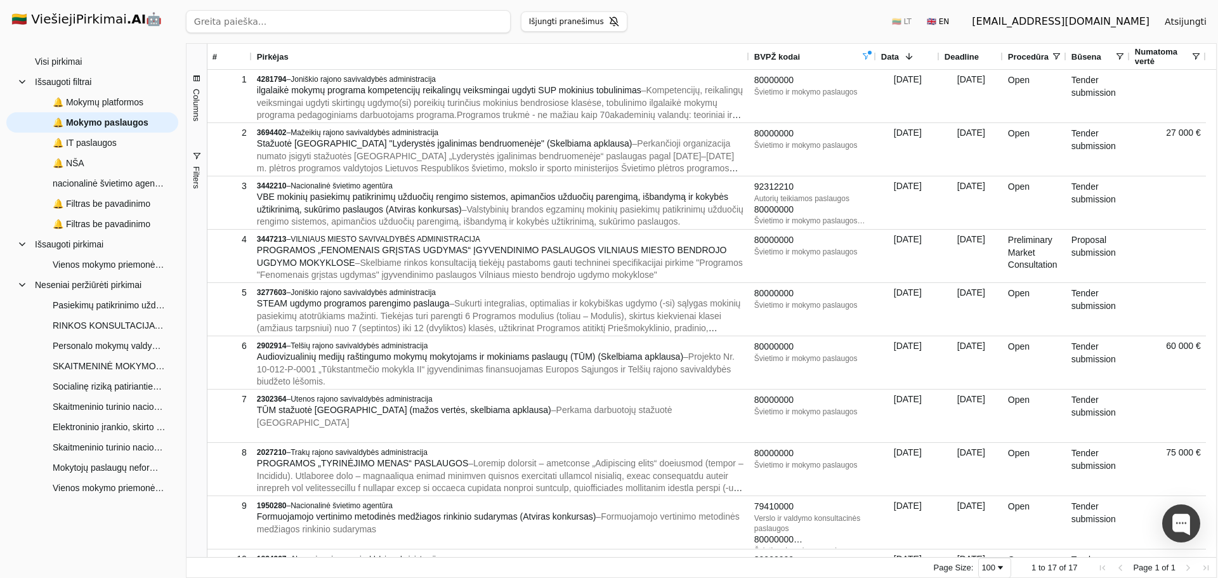
click at [198, 162] on button "Filters" at bounding box center [197, 170] width 20 height 68
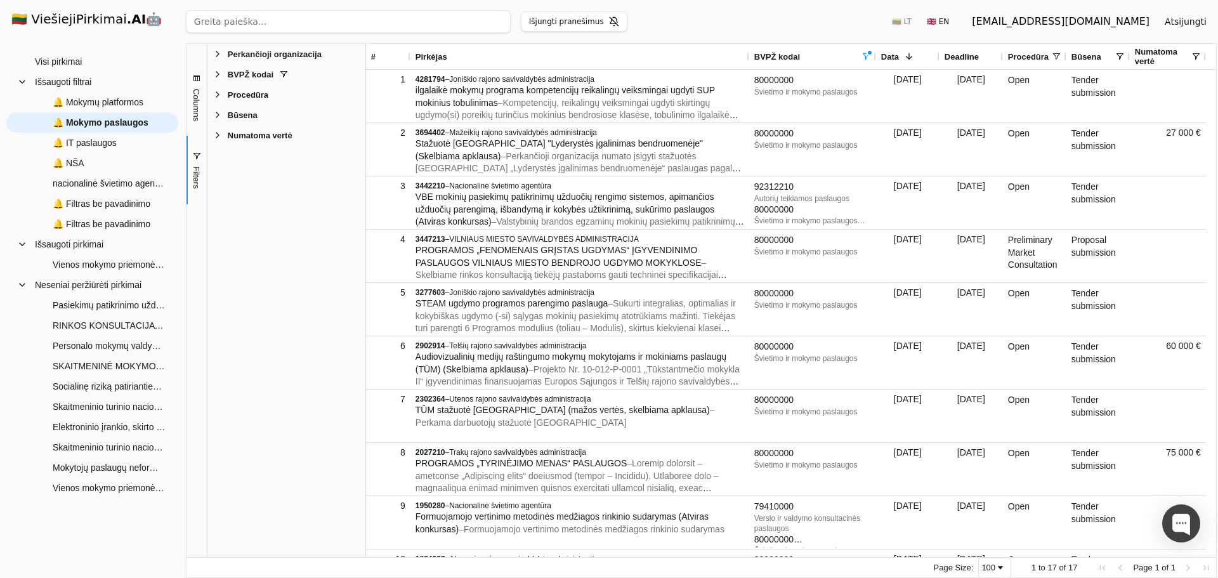
click at [217, 76] on span "Filter List 5 Filters" at bounding box center [218, 74] width 10 height 10
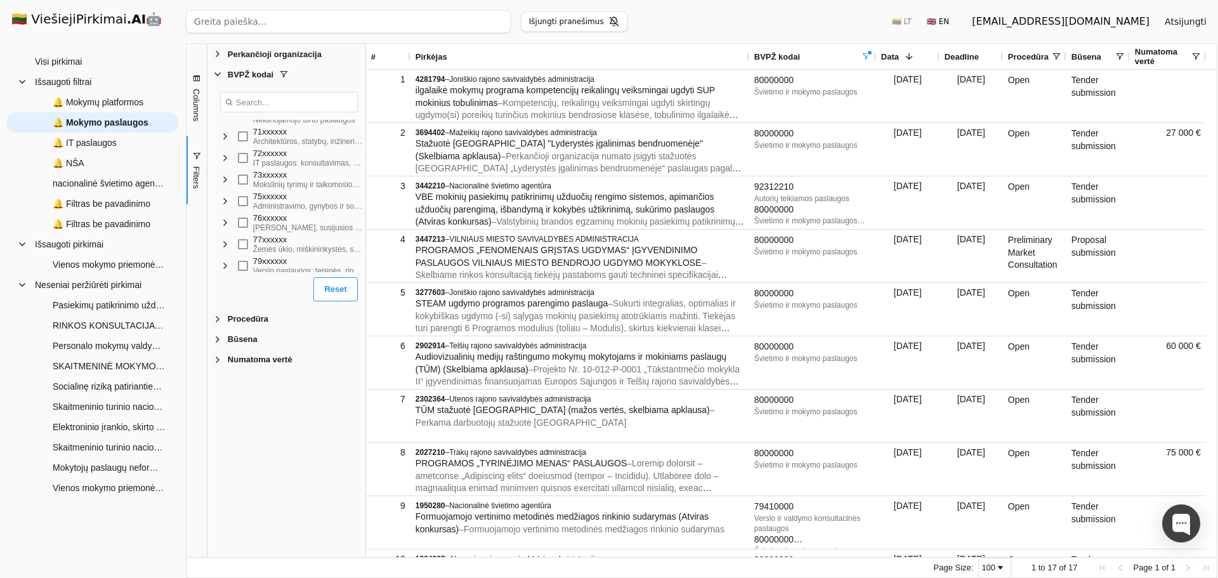
scroll to position [818, 0]
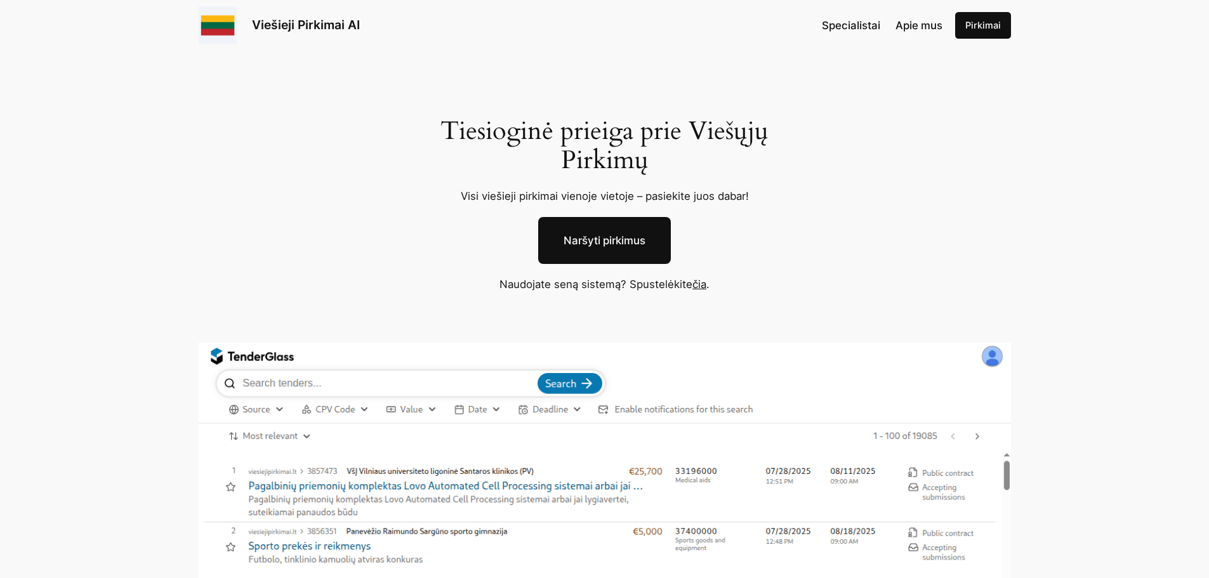
click at [695, 286] on link "čia" at bounding box center [699, 284] width 14 height 13
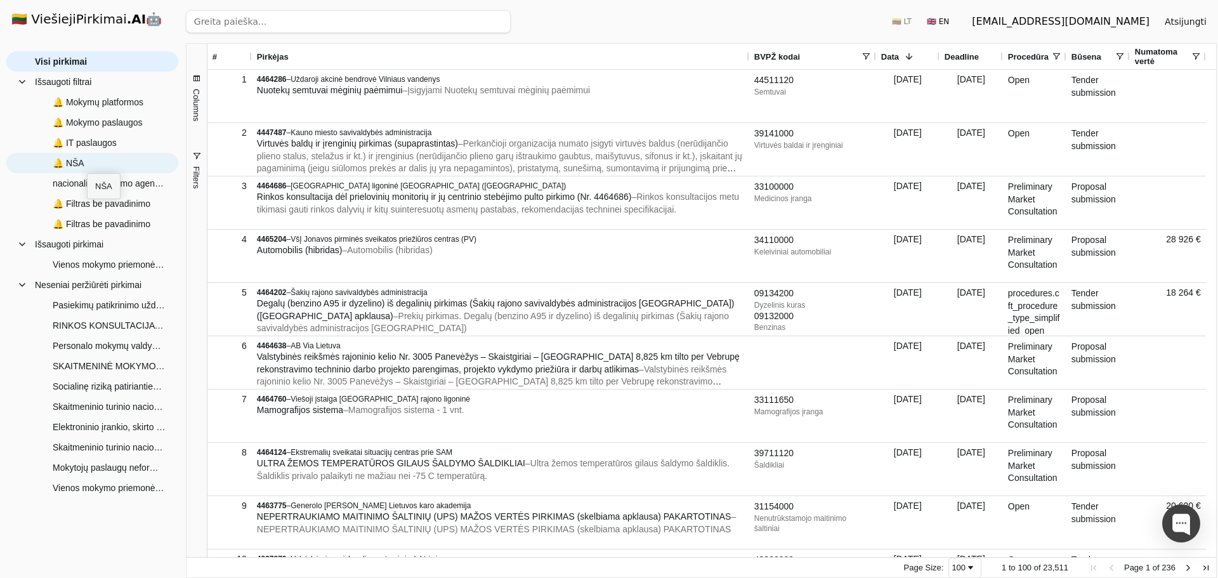
click at [87, 162] on span "🔔 NŠA" at bounding box center [101, 163] width 133 height 19
type input "nacionalinė švietimo agentūra"
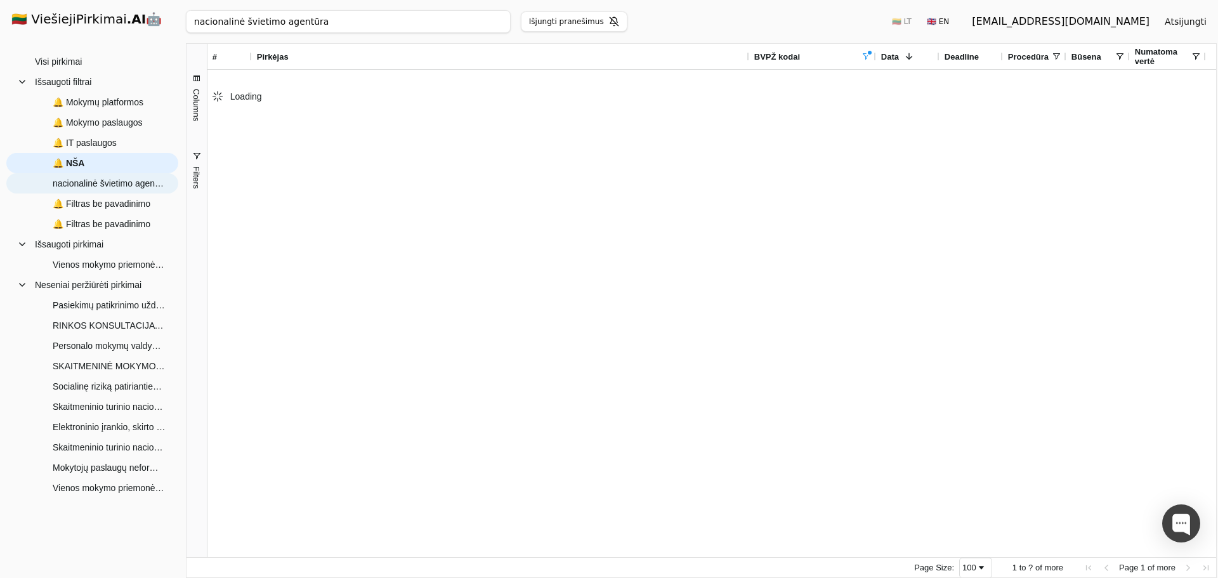
click at [85, 184] on span "nacionalinė švietimo agentūra" at bounding box center [109, 183] width 113 height 19
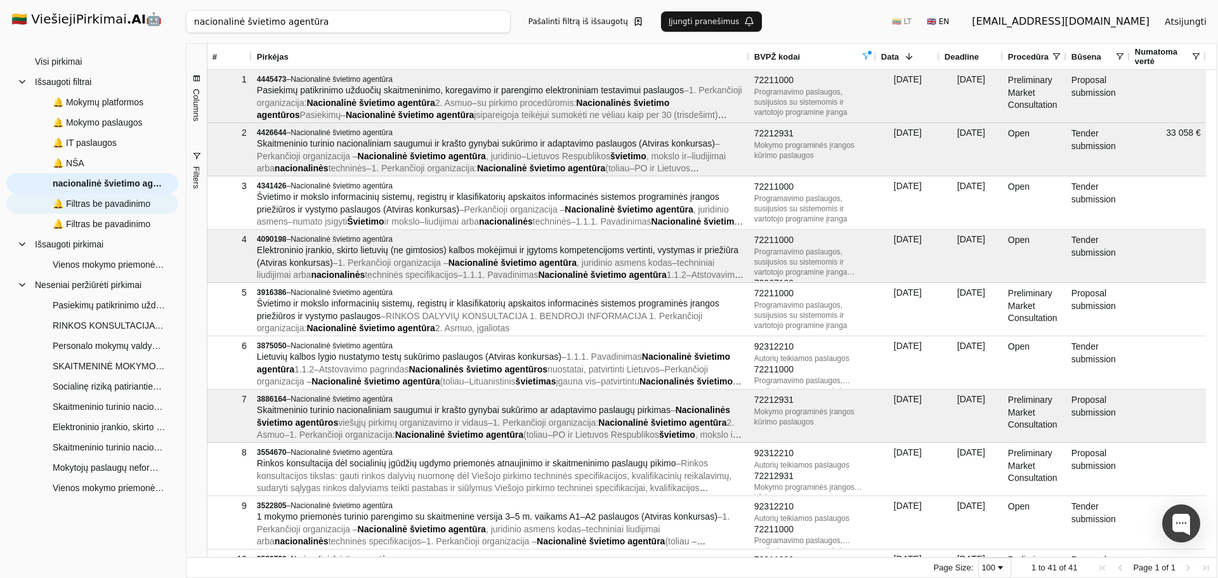
click at [119, 209] on span "🔔 Filtras be pavadinimo" at bounding box center [102, 203] width 98 height 19
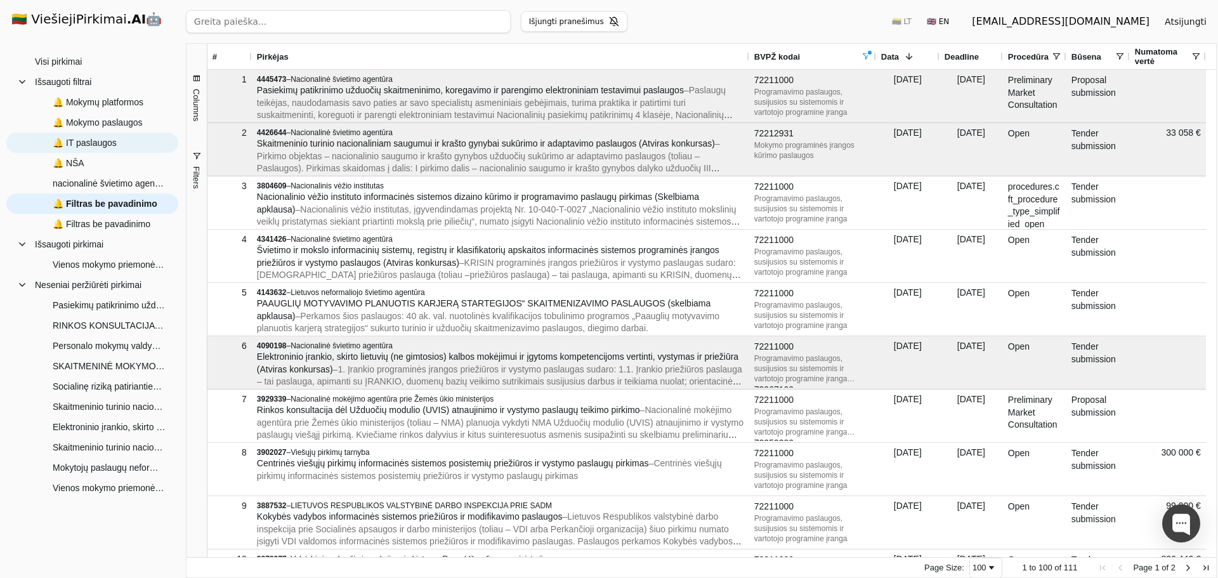
click at [111, 144] on span "🔔 IT paslaugos" at bounding box center [85, 142] width 64 height 19
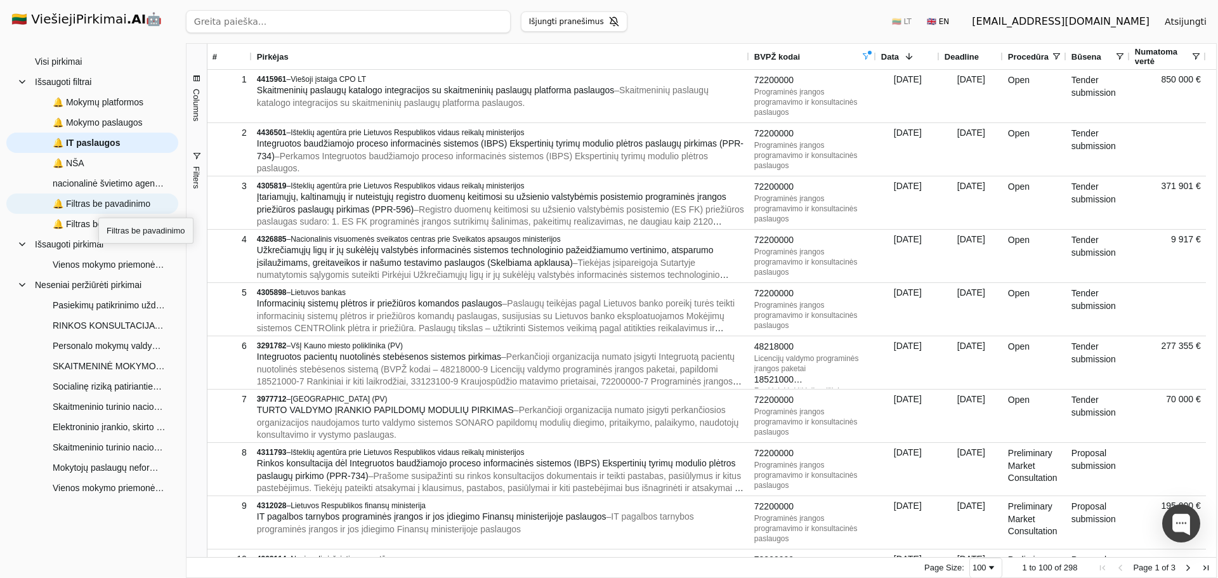
click at [98, 206] on span "🔔 Filtras be pavadinimo" at bounding box center [102, 203] width 98 height 19
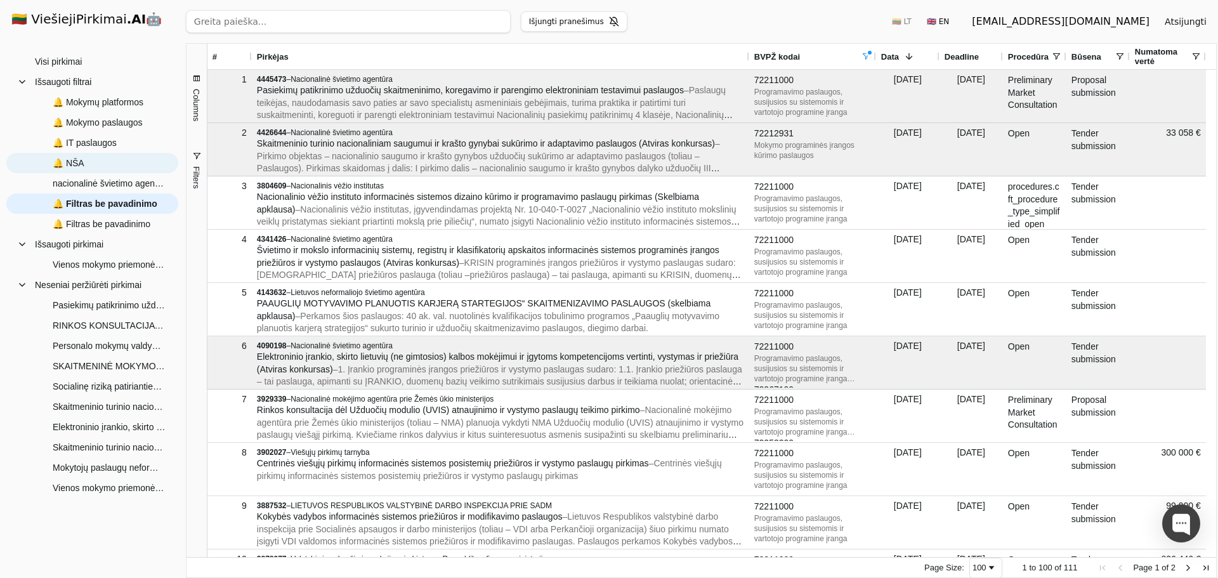
click at [96, 161] on span "🔔 NŠA" at bounding box center [101, 163] width 133 height 19
type input "nacionalinė švietimo agentūra"
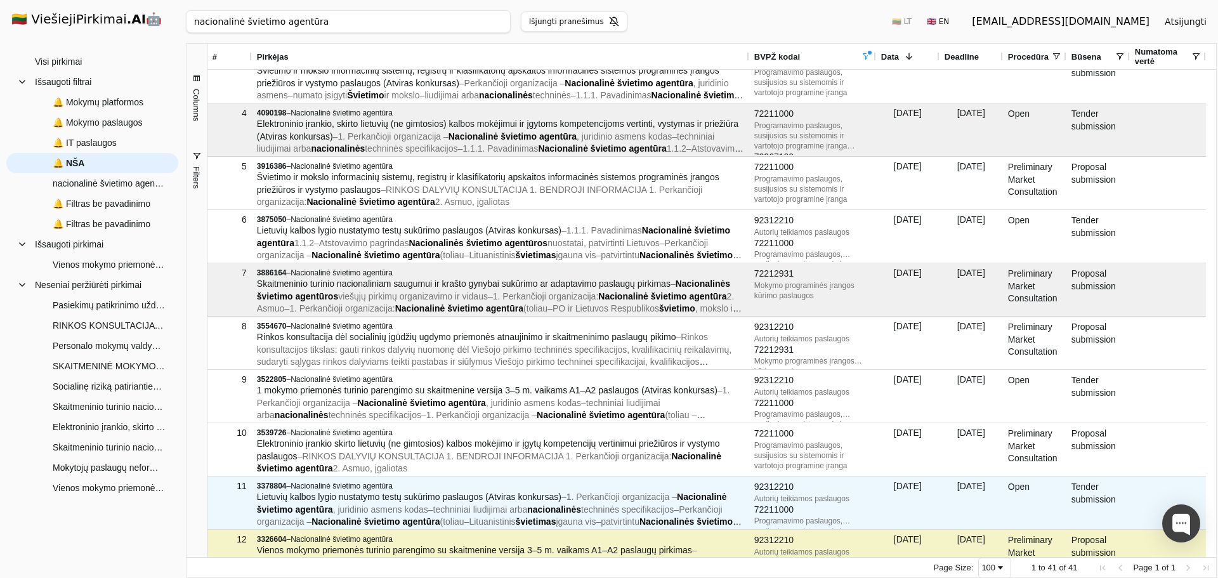
scroll to position [127, 0]
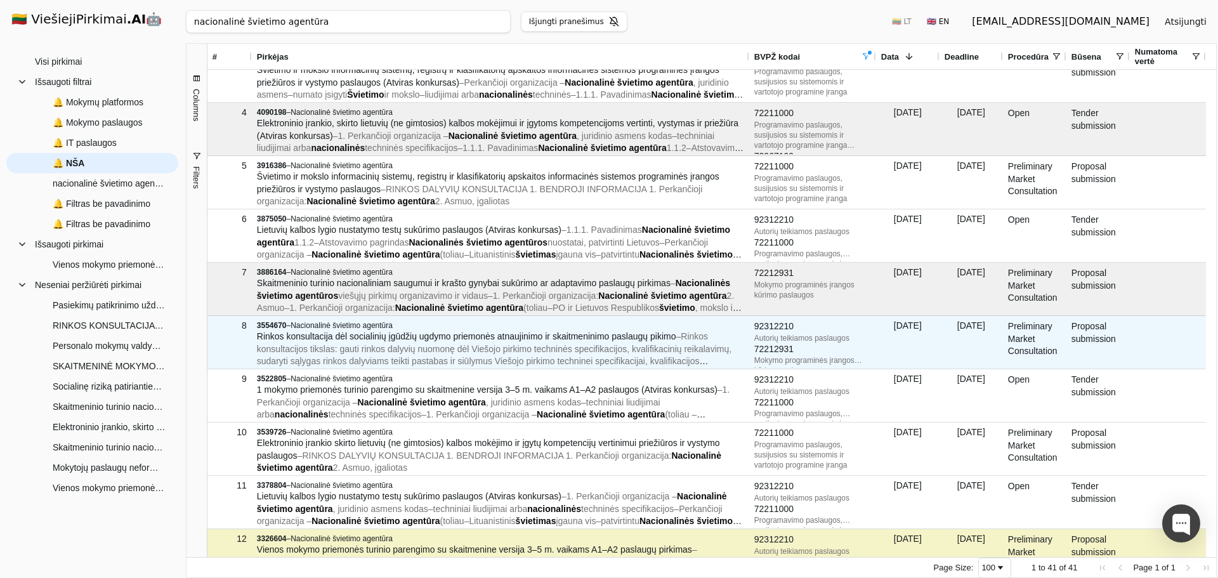
click at [320, 343] on span "– Rinkos konsultacijos tikslas: gauti rinkos dalyvių nuomonę dėl Viešojo pirkim…" at bounding box center [494, 355] width 475 height 48
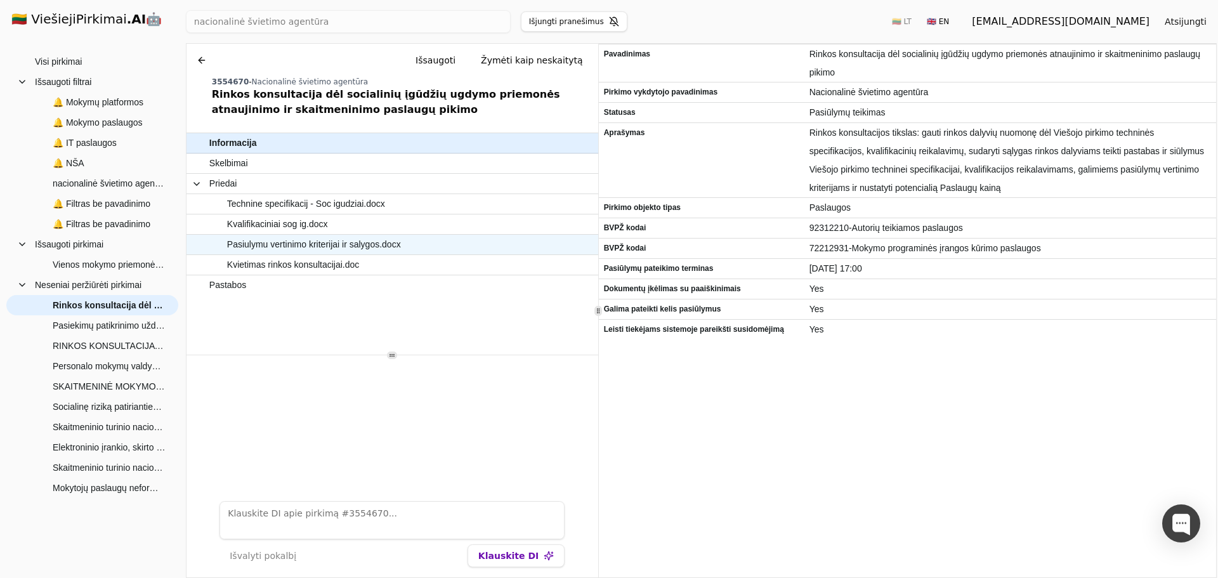
click at [291, 248] on span "Pasiulymu vertinimo kriterijai ir salygos.docx" at bounding box center [314, 244] width 174 height 18
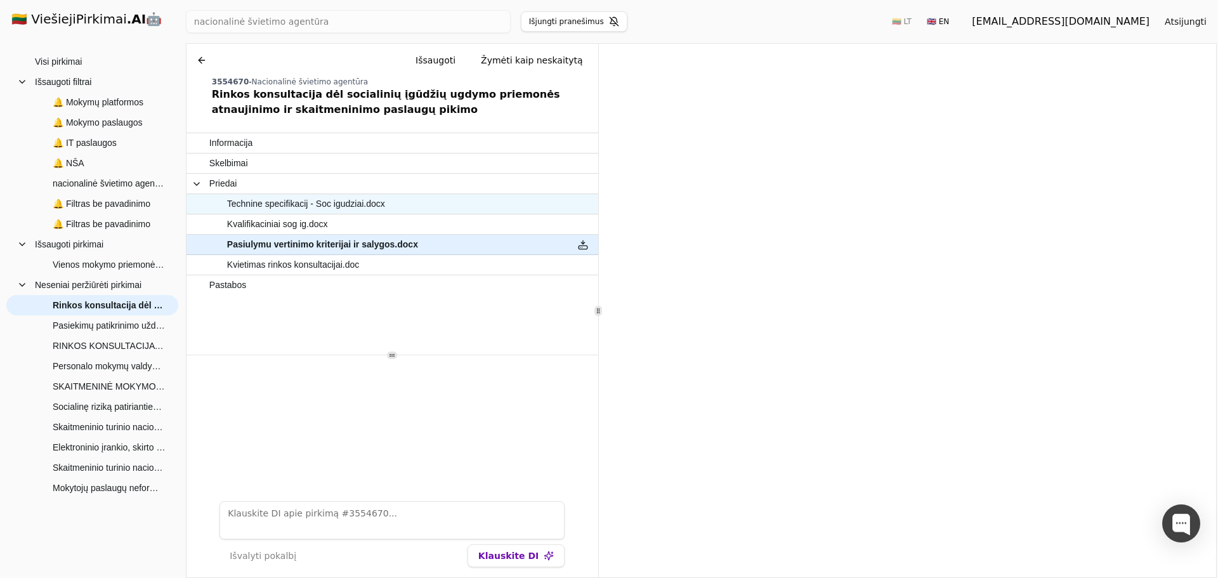
click at [299, 206] on span "Technine specifikacij - Soc igudziai.docx" at bounding box center [306, 204] width 158 height 18
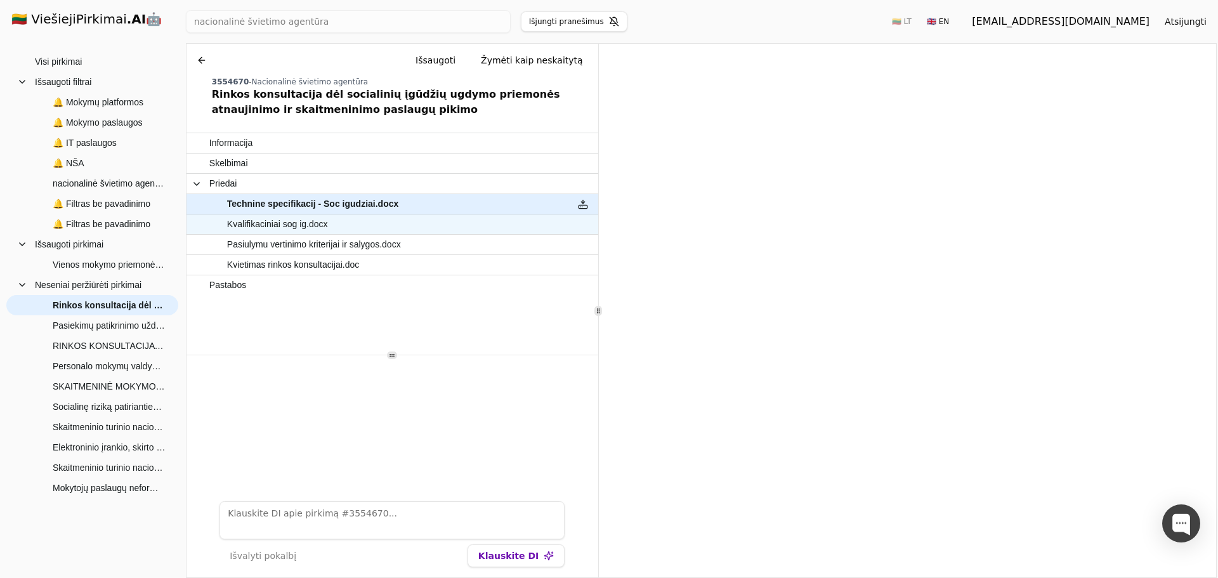
click at [283, 227] on span "Kvalifikaciniai sog ig.docx" at bounding box center [277, 224] width 101 height 18
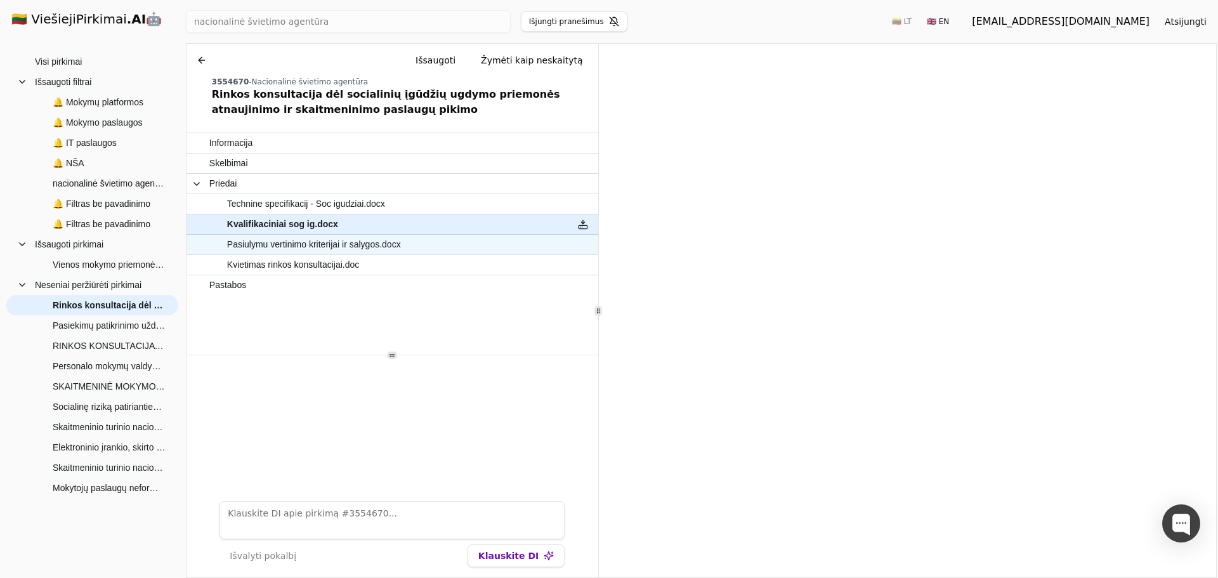
click at [362, 246] on span "Pasiulymu vertinimo kriterijai ir salygos.docx" at bounding box center [314, 244] width 174 height 18
